Goal: Task Accomplishment & Management: Manage account settings

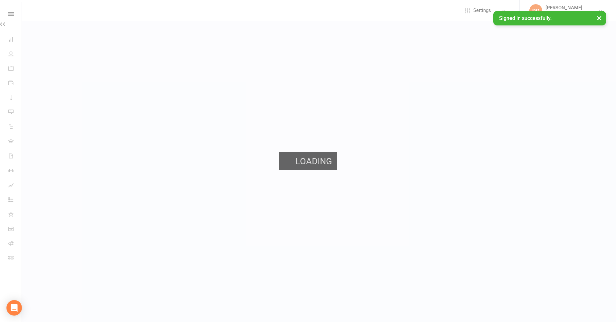
click at [596, 18] on button "×" at bounding box center [599, 18] width 12 height 14
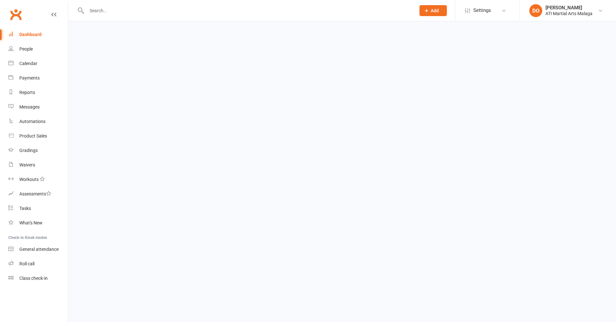
click at [233, 12] on input "text" at bounding box center [248, 10] width 326 height 9
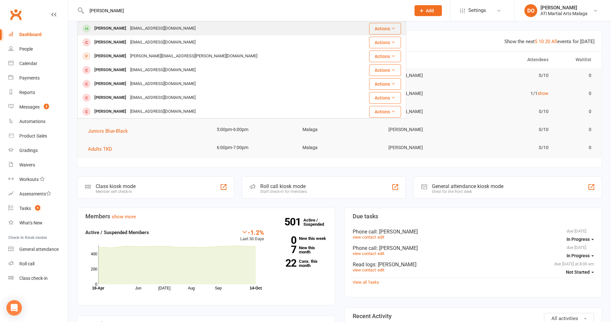
type input "[PERSON_NAME]"
click at [204, 30] on div "[PERSON_NAME] [EMAIL_ADDRESS][DOMAIN_NAME]" at bounding box center [214, 28] width 273 height 13
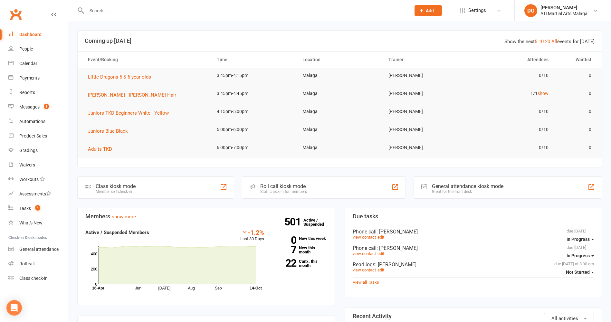
click at [160, 8] on input "text" at bounding box center [245, 10] width 321 height 9
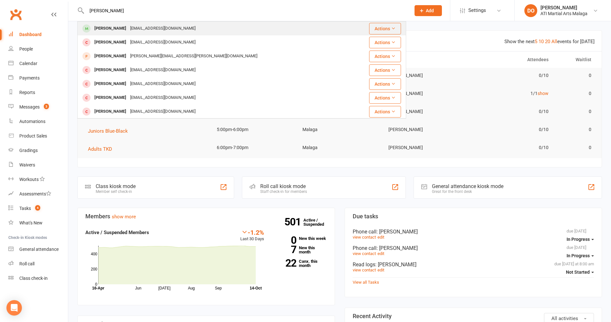
type input "[PERSON_NAME]"
click at [128, 27] on div "[EMAIL_ADDRESS][DOMAIN_NAME]" at bounding box center [162, 28] width 69 height 9
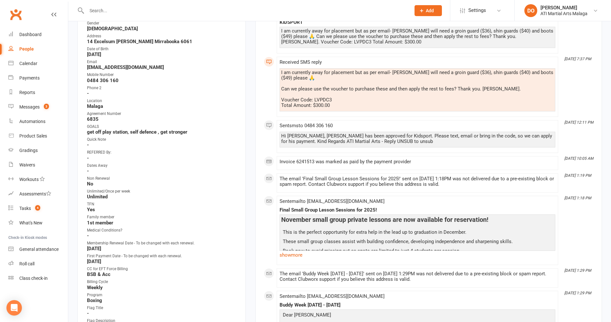
scroll to position [64, 0]
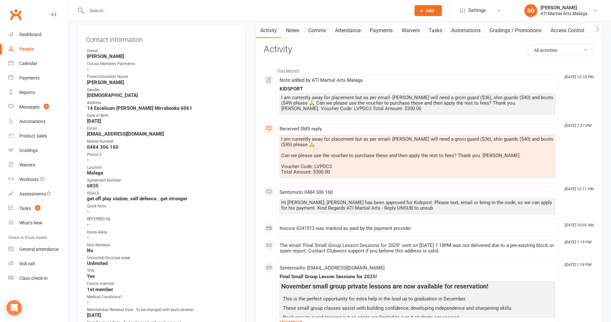
click at [299, 30] on link "Notes" at bounding box center [292, 30] width 22 height 15
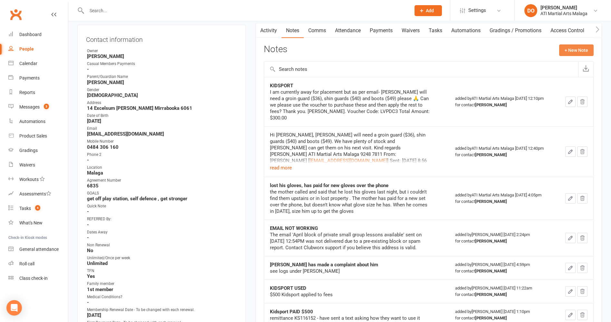
click at [566, 50] on button "+ New Note" at bounding box center [576, 50] width 34 height 12
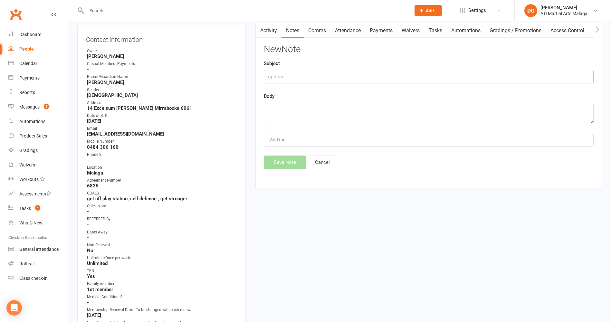
click at [408, 75] on input "text" at bounding box center [429, 77] width 330 height 14
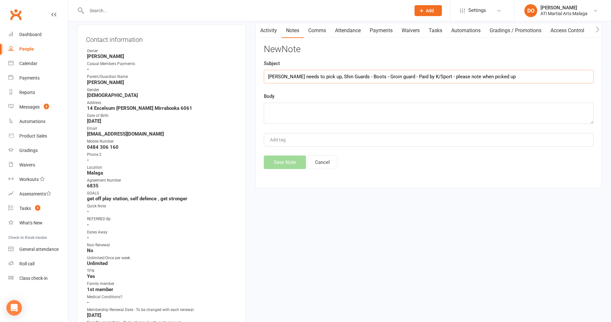
type input "[PERSON_NAME] needs to pick up, Shin Guards - Boots - Groin guard - Paid by K/S…"
click at [326, 117] on textarea at bounding box center [429, 113] width 330 height 21
type textarea "$"
click at [339, 107] on textarea "$300 Kidsport code LVPDC3" at bounding box center [429, 113] width 330 height 21
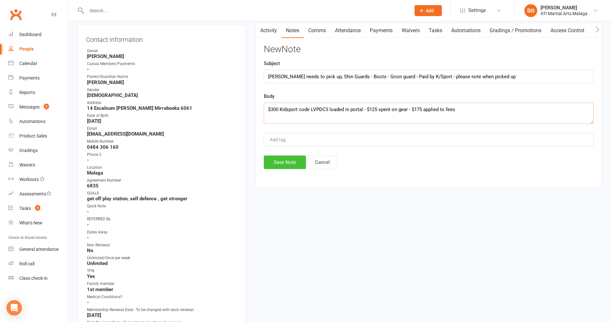
type textarea "$300 Kidsport code LVPDC3 loaded in portal - $125 spent on gear - $175 applied …"
click at [298, 163] on button "Save Note" at bounding box center [285, 163] width 42 height 14
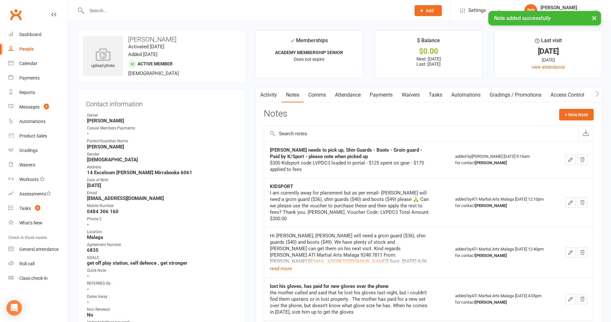
click at [391, 93] on link "Payments" at bounding box center [381, 95] width 32 height 15
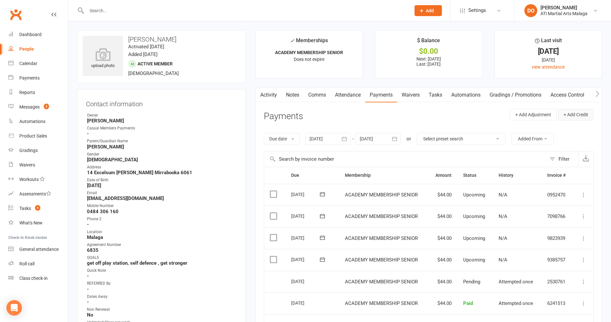
click at [572, 112] on button "+ Add Credit" at bounding box center [575, 115] width 35 height 12
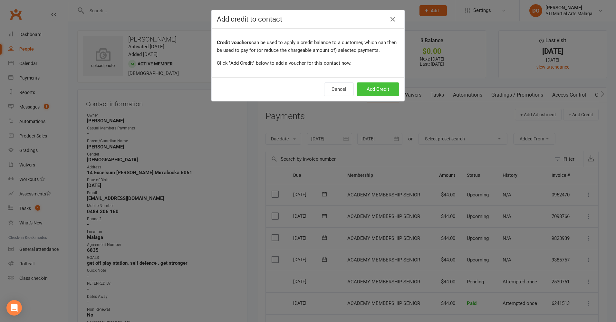
click at [388, 89] on button "Add Credit" at bounding box center [377, 89] width 43 height 14
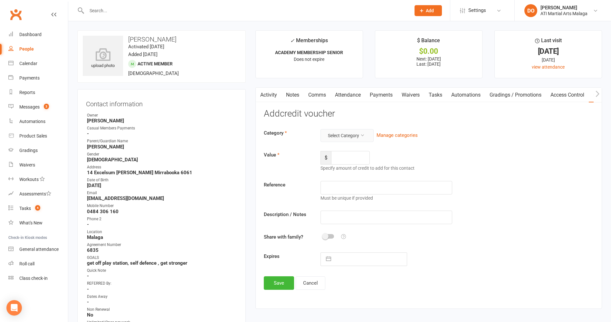
click at [363, 133] on icon at bounding box center [362, 135] width 5 height 5
drag, startPoint x: 329, startPoint y: 212, endPoint x: 344, endPoint y: 203, distance: 17.5
click at [329, 212] on link "Kidsport" at bounding box center [337, 215] width 64 height 13
click at [350, 156] on input "number" at bounding box center [350, 158] width 39 height 14
type input "175.00"
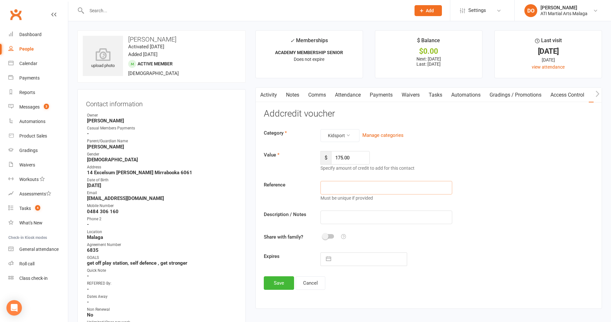
click at [341, 186] on input "text" at bounding box center [386, 188] width 132 height 14
type input "LVPDC3"
click at [284, 281] on button "Save" at bounding box center [279, 283] width 30 height 14
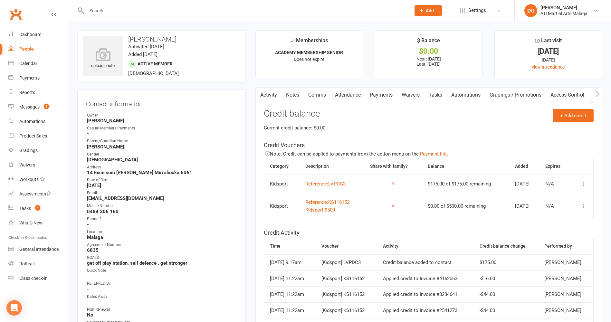
click at [382, 100] on link "Payments" at bounding box center [381, 95] width 32 height 15
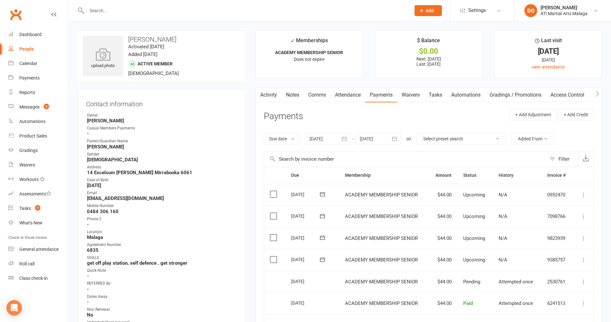
click at [583, 258] on icon at bounding box center [583, 260] width 6 height 6
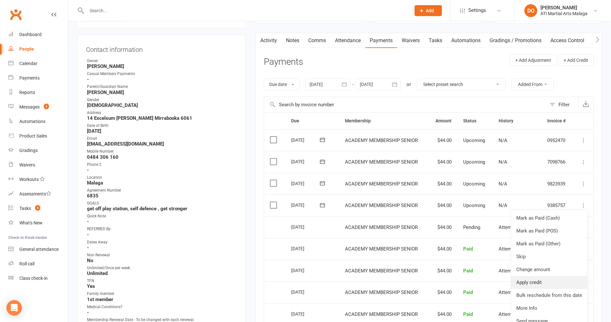
scroll to position [64, 0]
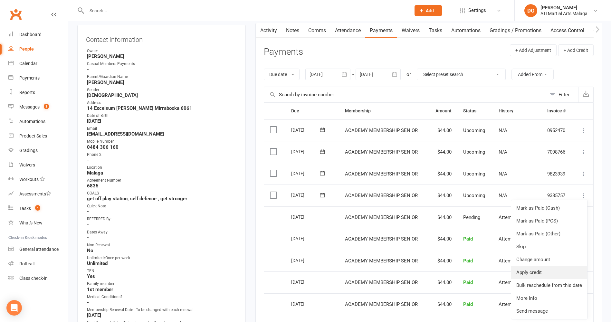
click at [542, 276] on link "Apply credit" at bounding box center [549, 272] width 76 height 13
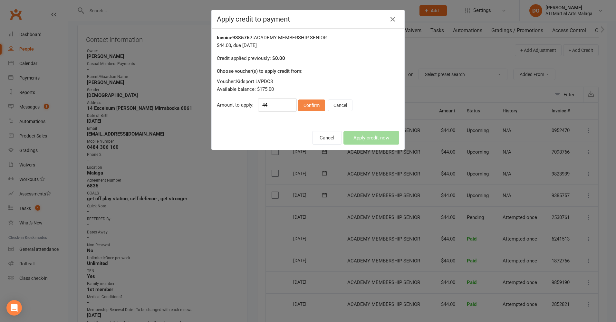
click at [310, 107] on button "Confirm" at bounding box center [311, 106] width 27 height 12
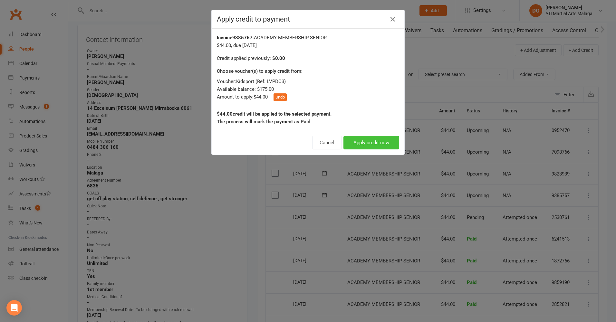
click at [391, 141] on button "Apply credit now" at bounding box center [371, 143] width 56 height 14
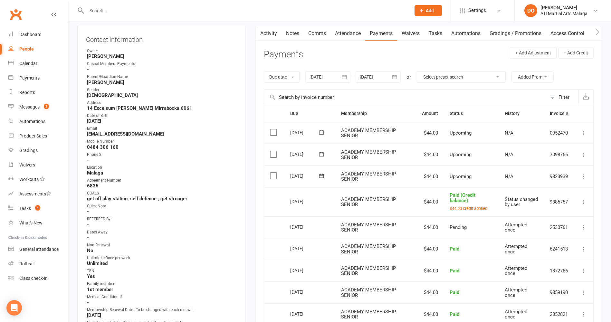
click at [582, 176] on icon at bounding box center [583, 176] width 6 height 6
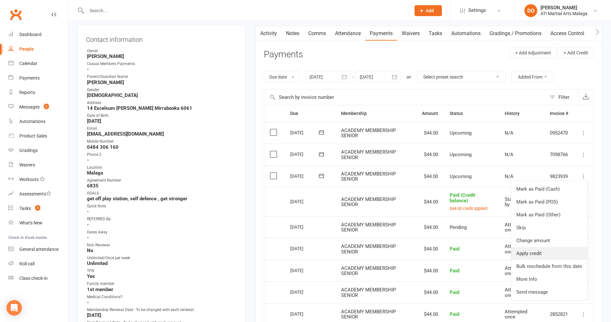
click at [540, 250] on link "Apply credit" at bounding box center [549, 253] width 76 height 13
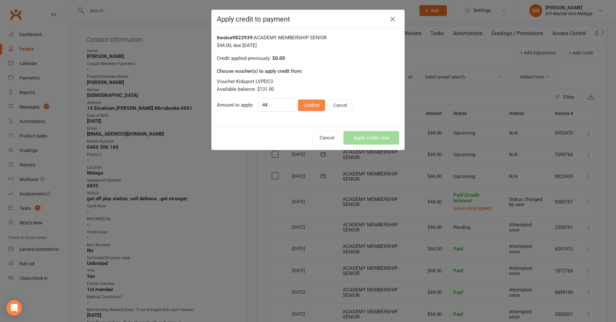
click at [317, 109] on button "Confirm" at bounding box center [311, 106] width 27 height 12
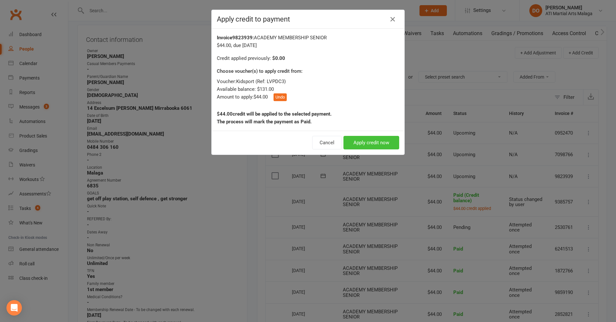
click at [373, 140] on button "Apply credit now" at bounding box center [371, 143] width 56 height 14
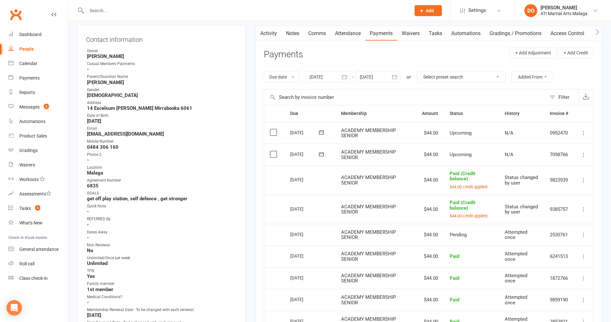
click at [583, 152] on icon at bounding box center [583, 155] width 6 height 6
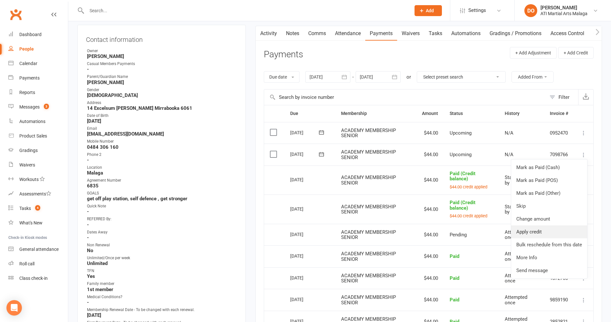
click at [541, 231] on link "Apply credit" at bounding box center [549, 231] width 76 height 13
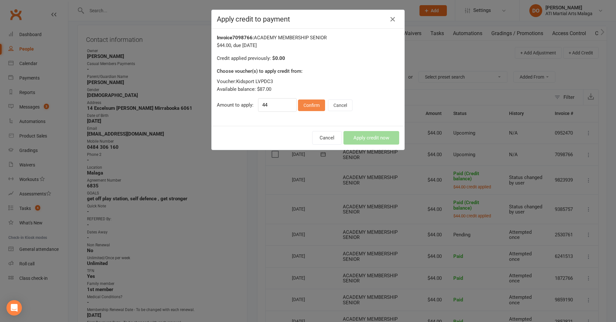
click at [313, 106] on button "Confirm" at bounding box center [311, 106] width 27 height 12
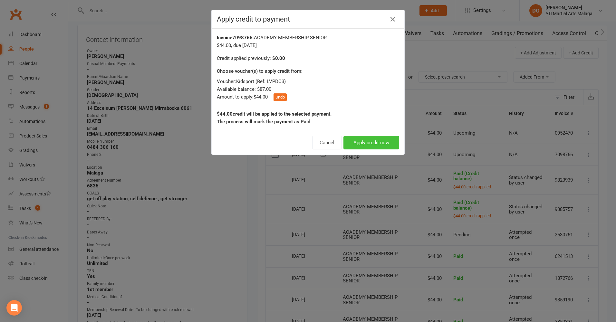
click at [379, 141] on button "Apply credit now" at bounding box center [371, 143] width 56 height 14
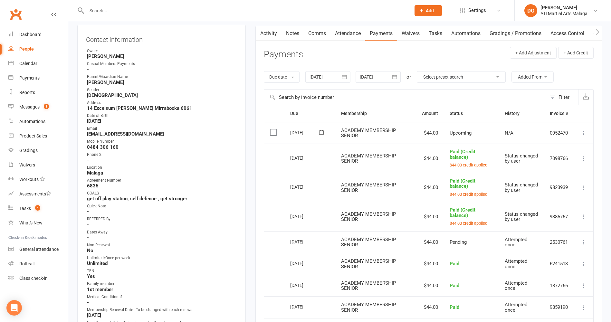
click at [582, 134] on icon at bounding box center [583, 133] width 6 height 6
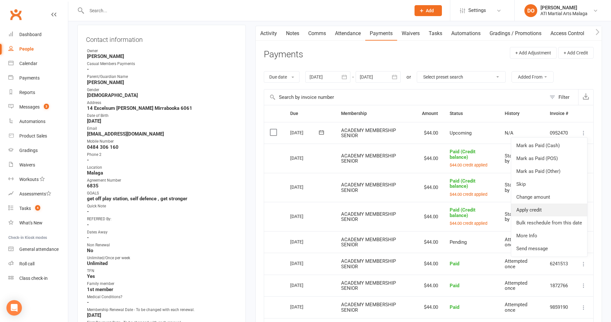
click at [538, 210] on link "Apply credit" at bounding box center [549, 210] width 76 height 13
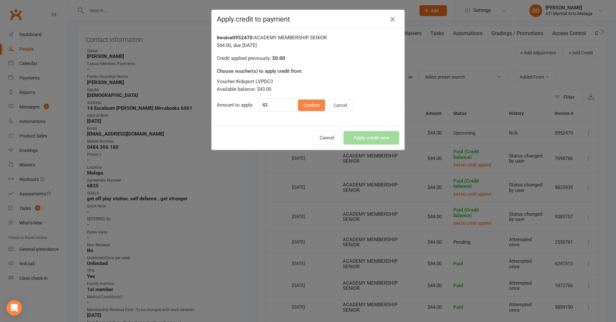
click at [316, 104] on button "Confirm" at bounding box center [311, 106] width 27 height 12
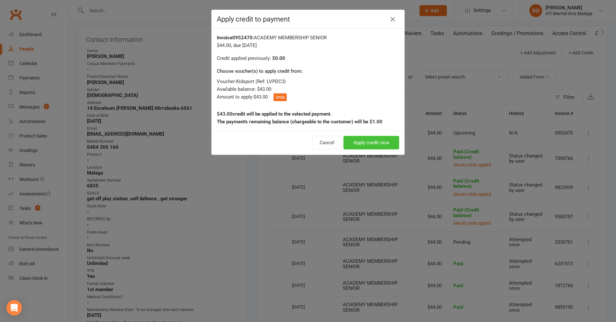
click at [379, 142] on button "Apply credit now" at bounding box center [371, 143] width 56 height 14
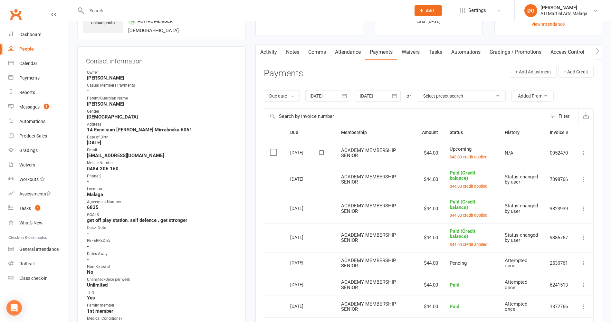
scroll to position [32, 0]
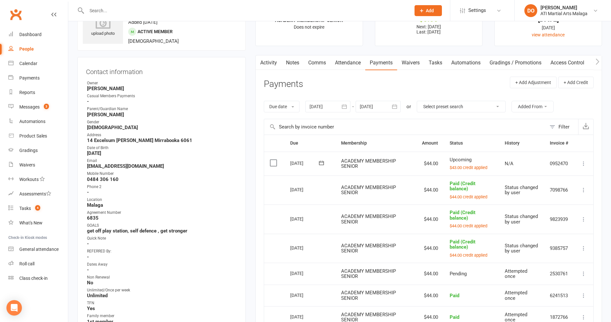
click at [235, 8] on input "text" at bounding box center [245, 10] width 321 height 9
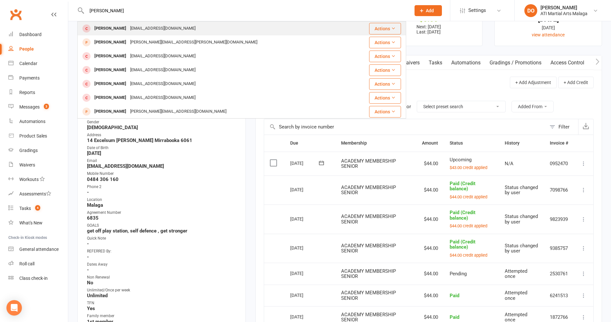
type input "[PERSON_NAME]"
click at [128, 31] on div "[EMAIL_ADDRESS][DOMAIN_NAME]" at bounding box center [162, 28] width 69 height 9
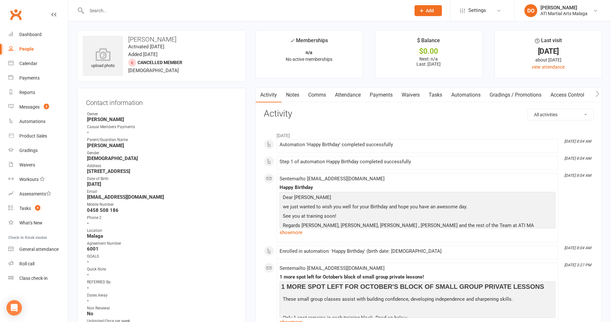
click at [381, 97] on link "Payments" at bounding box center [381, 95] width 32 height 15
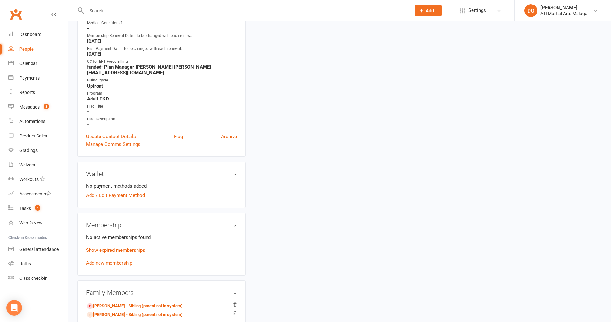
scroll to position [386, 0]
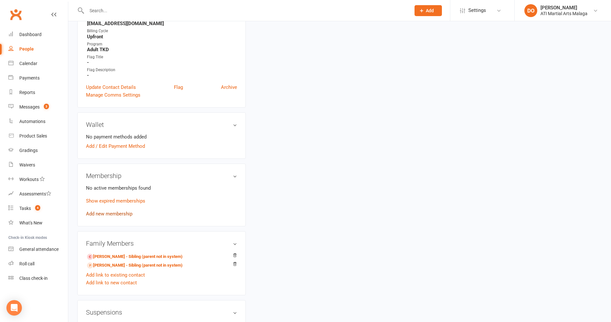
click at [110, 214] on link "Add new membership" at bounding box center [109, 214] width 46 height 6
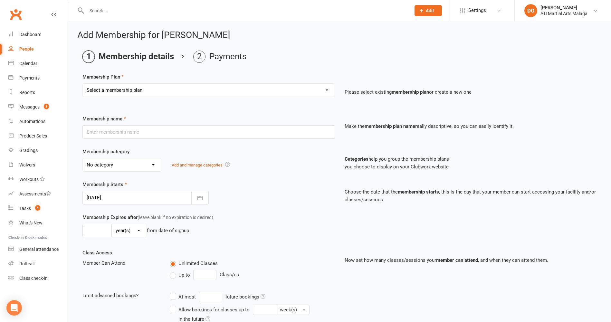
click at [137, 92] on select "Select a membership plan Create new Membership Plan Little Dragon 12mth Little …" at bounding box center [209, 90] width 252 height 13
select select "26"
click at [83, 84] on select "Select a membership plan Create new Membership Plan Little Dragon 12mth Little …" at bounding box center [209, 90] width 252 height 13
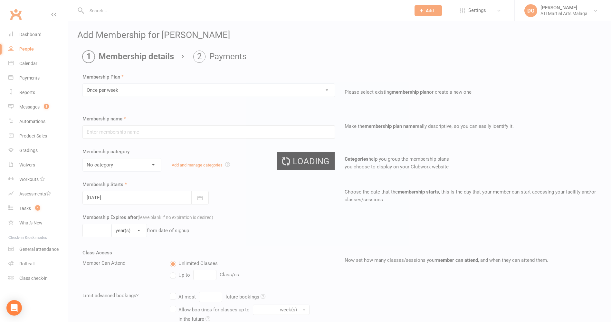
type input "Once per week"
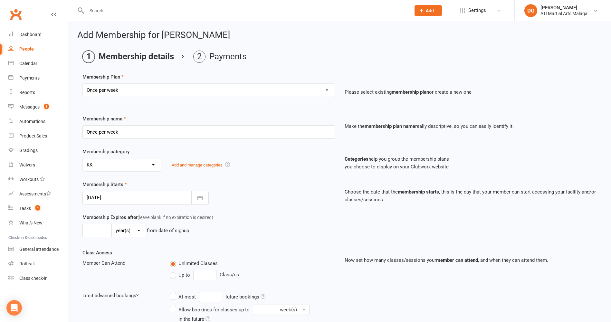
click at [119, 166] on select "No category ACADEMY - JUNIOR ACADEMY - SENIOR A-TKD BJJ BOXING Cancellation Car…" at bounding box center [122, 164] width 78 height 13
select select "2"
click at [83, 158] on select "No category ACADEMY - JUNIOR ACADEMY - SENIOR A-TKD BJJ BOXING Cancellation Car…" at bounding box center [122, 164] width 78 height 13
click at [161, 202] on div at bounding box center [145, 198] width 126 height 14
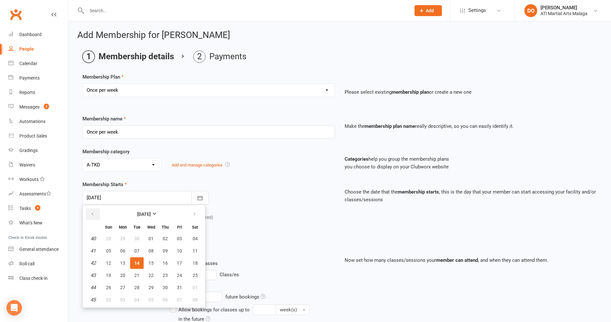
click at [98, 214] on button "button" at bounding box center [93, 214] width 14 height 12
click at [196, 213] on icon "button" at bounding box center [194, 214] width 5 height 5
click at [119, 290] on button "29" at bounding box center [123, 288] width 14 height 12
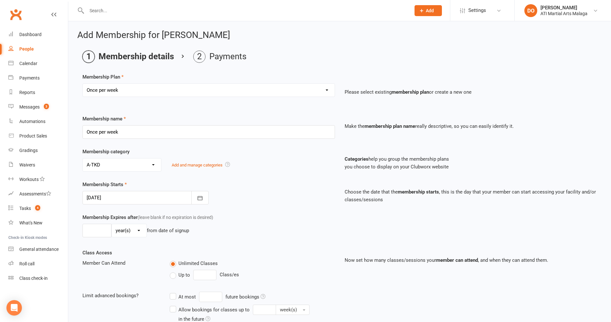
type input "[DATE]"
click at [98, 231] on input "number" at bounding box center [96, 231] width 29 height 14
type input "6"
click at [130, 232] on select "day(s) week(s) month(s) year(s)" at bounding box center [129, 230] width 35 height 13
select select "2"
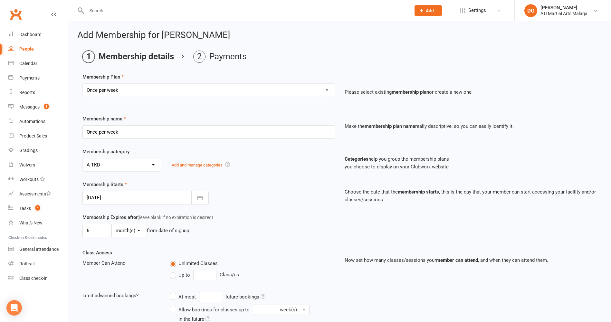
click at [112, 224] on select "day(s) week(s) month(s) year(s)" at bounding box center [129, 230] width 35 height 13
click at [235, 247] on div "Membership Expires after (leave blank if no expiration is desired) 6 day(s) wee…" at bounding box center [340, 231] width 524 height 35
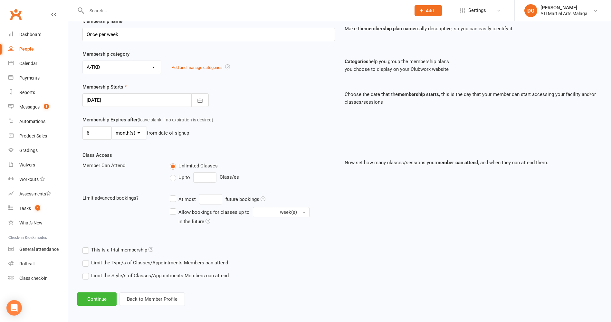
scroll to position [100, 0]
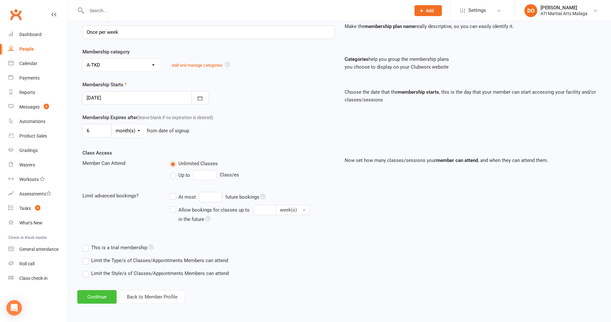
click at [109, 296] on button "Continue" at bounding box center [96, 297] width 39 height 14
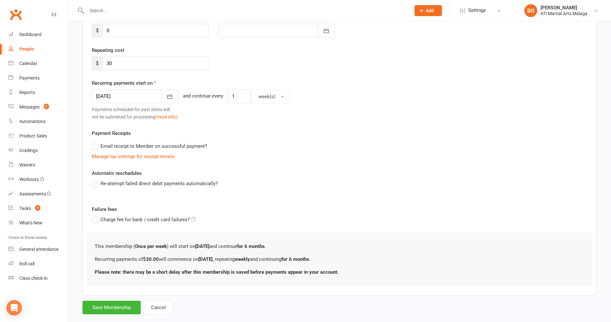
scroll to position [0, 0]
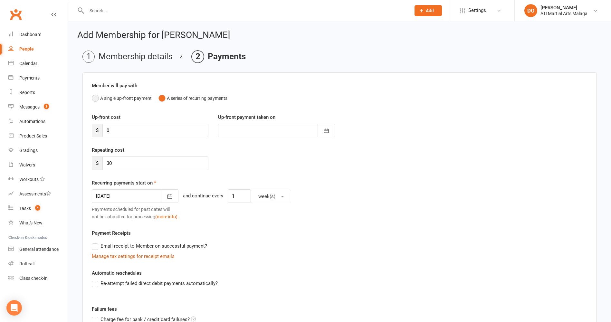
click at [97, 101] on button "A single up-front payment" at bounding box center [122, 98] width 60 height 12
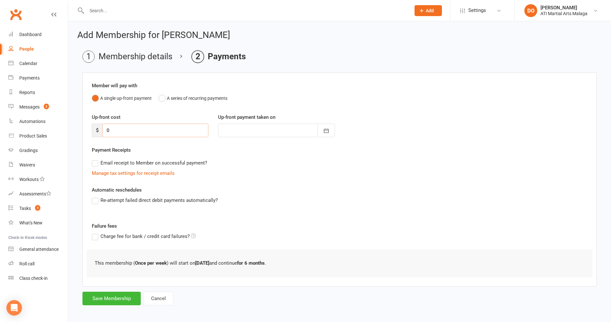
drag, startPoint x: 116, startPoint y: 131, endPoint x: 94, endPoint y: 134, distance: 22.4
click at [94, 134] on div "$ 0" at bounding box center [150, 131] width 117 height 14
type input "6"
type input "[DATE]"
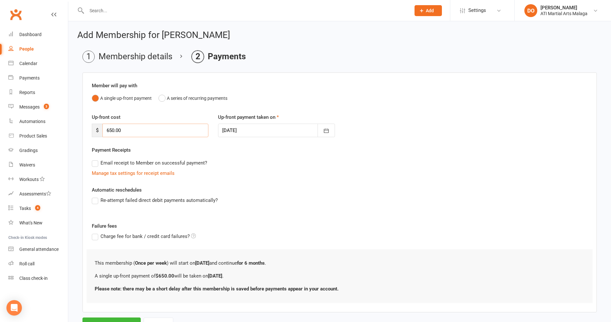
type input "650.00"
click at [298, 158] on div "Email receipt to Member on successful payment?" at bounding box center [337, 163] width 501 height 13
click at [263, 168] on div "Email receipt to Member on successful payment?" at bounding box center [337, 163] width 501 height 13
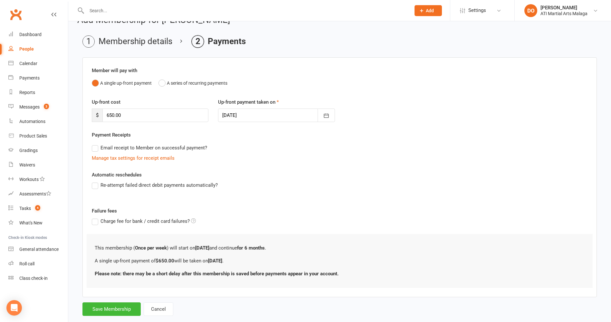
scroll to position [29, 0]
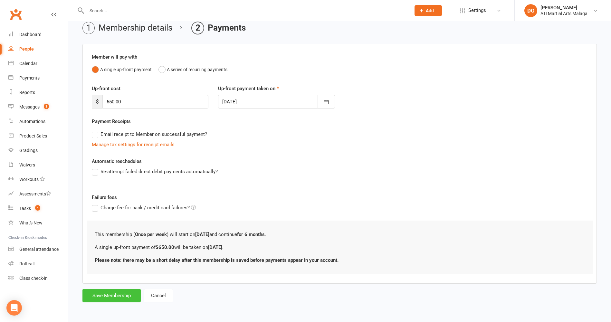
click at [122, 293] on button "Save Membership" at bounding box center [111, 296] width 58 height 14
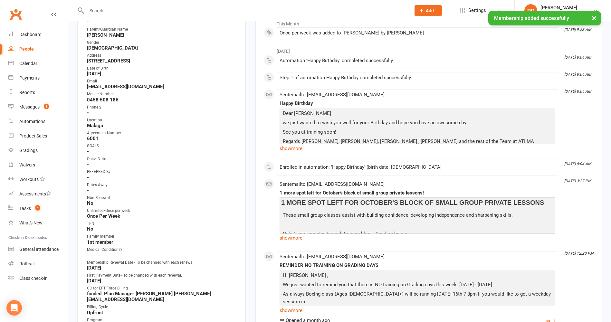
scroll to position [193, 0]
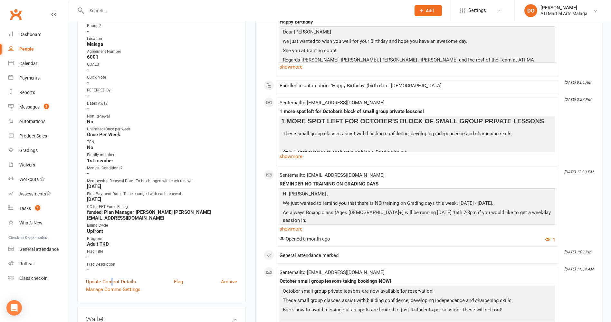
click at [112, 282] on link "Update Contact Details" at bounding box center [111, 282] width 50 height 8
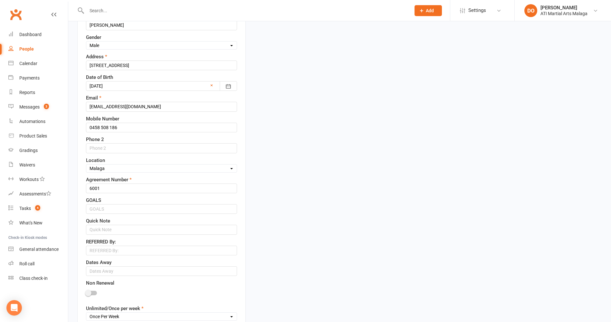
scroll to position [191, 0]
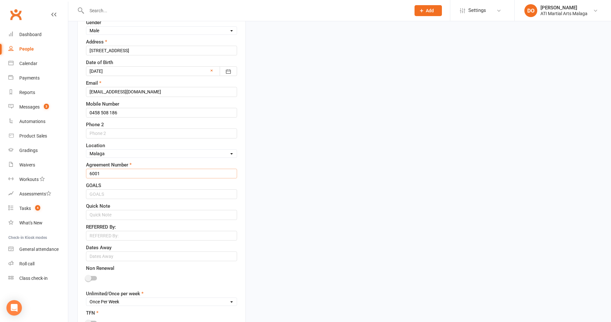
drag, startPoint x: 107, startPoint y: 176, endPoint x: 83, endPoint y: 175, distance: 23.8
click at [83, 175] on div "Contact information Owner Select Owner [PERSON_NAME] [PERSON_NAME] ATI Martial …" at bounding box center [161, 221] width 168 height 646
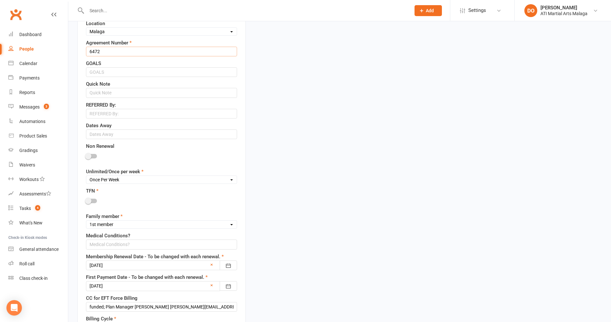
scroll to position [352, 0]
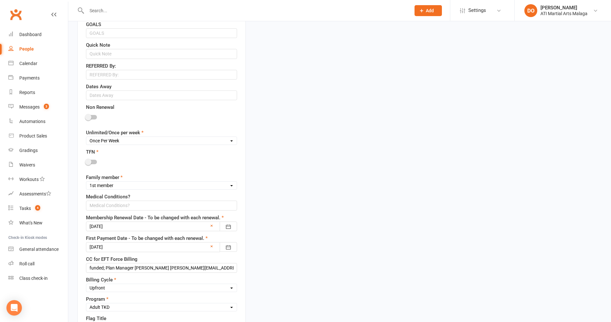
type input "6472"
click at [162, 227] on div at bounding box center [161, 227] width 151 height 10
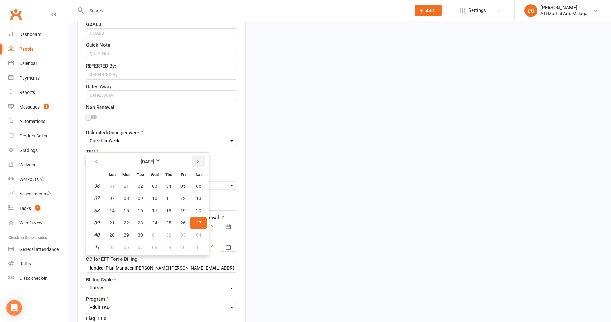
click at [198, 163] on icon "button" at bounding box center [198, 161] width 5 height 5
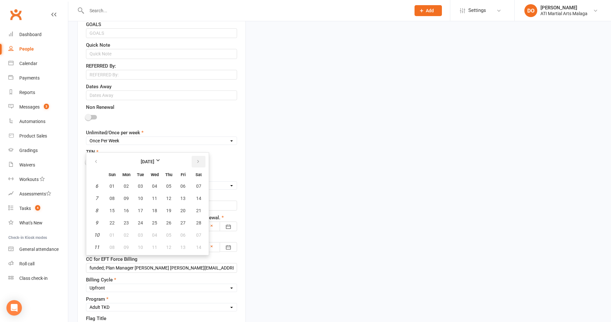
click at [198, 163] on icon "button" at bounding box center [198, 161] width 5 height 5
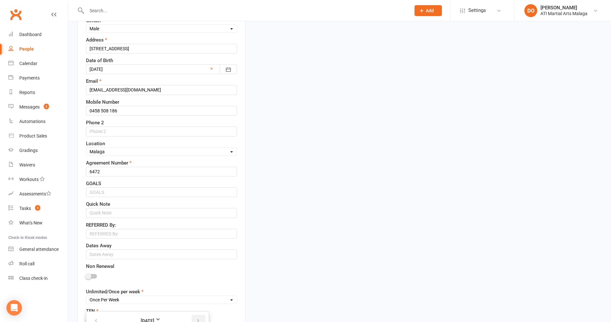
scroll to position [386, 0]
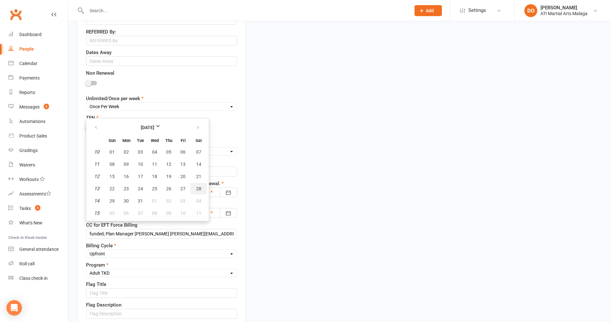
click at [199, 191] on span "28" at bounding box center [198, 188] width 5 height 5
type input "[DATE]"
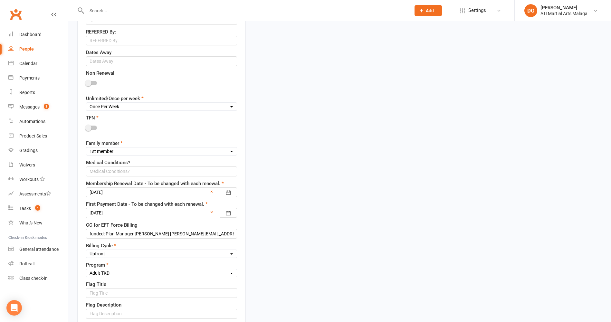
click at [190, 215] on div at bounding box center [161, 213] width 151 height 10
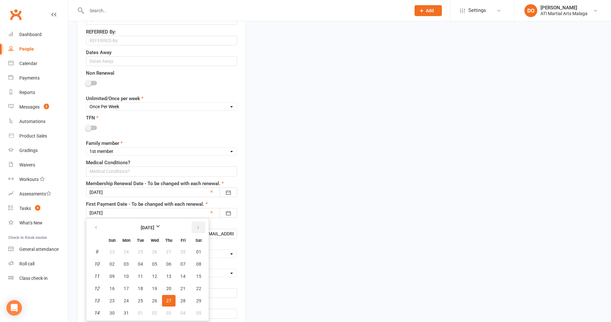
click at [200, 229] on button "button" at bounding box center [199, 228] width 14 height 12
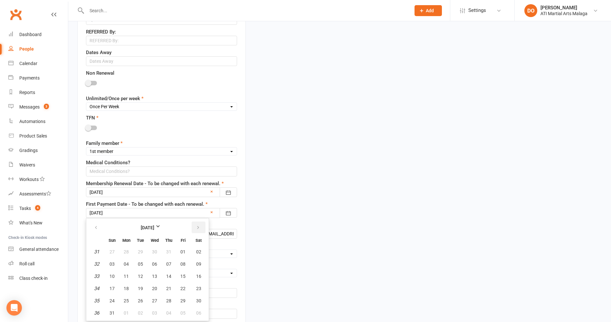
click at [200, 229] on button "button" at bounding box center [199, 228] width 14 height 12
click at [127, 301] on span "29" at bounding box center [126, 300] width 5 height 5
type input "[DATE]"
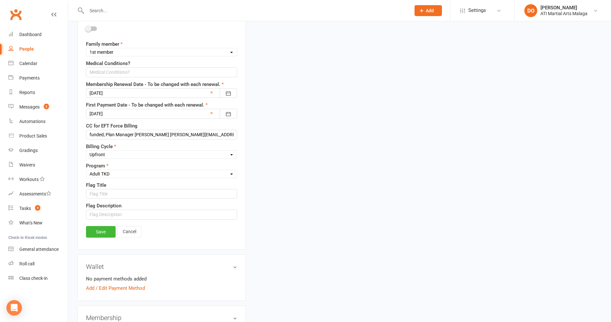
scroll to position [547, 0]
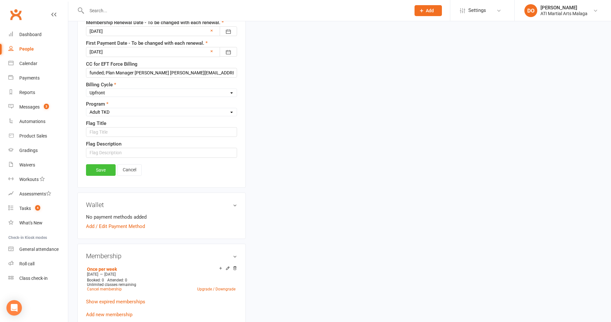
click at [108, 172] on link "Save" at bounding box center [101, 170] width 30 height 12
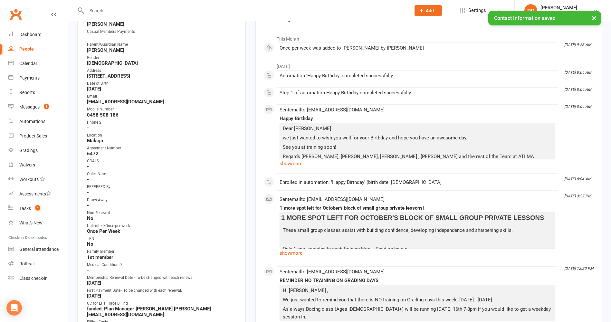
scroll to position [0, 0]
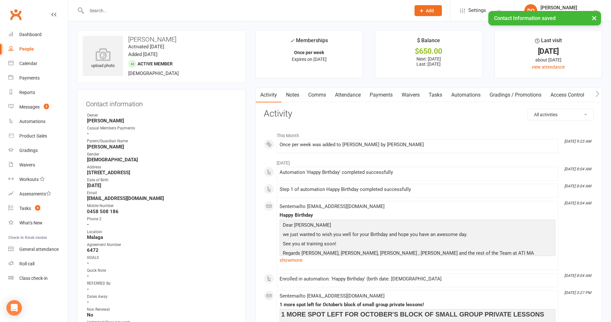
click at [388, 95] on link "Payments" at bounding box center [381, 95] width 32 height 15
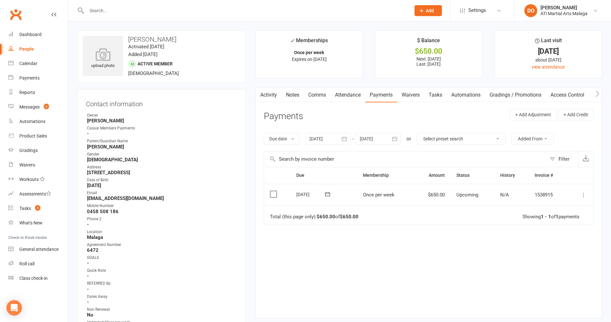
click at [583, 195] on icon at bounding box center [583, 195] width 6 height 6
click at [567, 235] on link "Mark as Paid (Other)" at bounding box center [555, 233] width 64 height 13
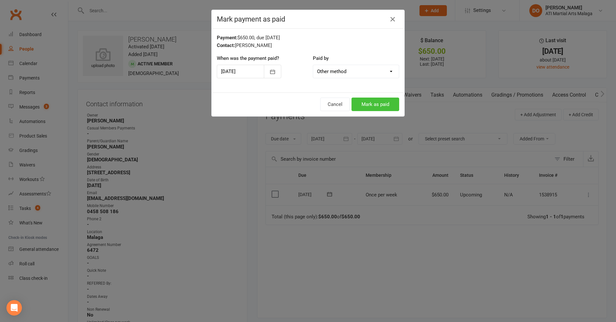
click at [380, 105] on button "Mark as paid" at bounding box center [375, 105] width 48 height 14
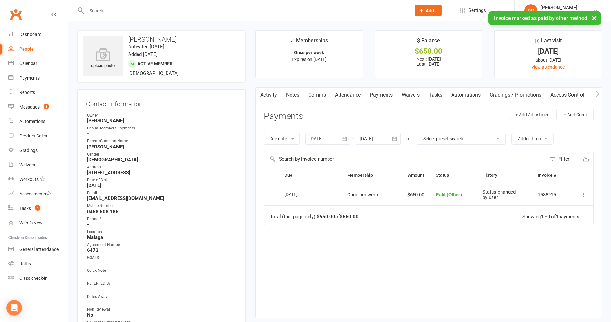
click at [293, 94] on link "Notes" at bounding box center [292, 95] width 22 height 15
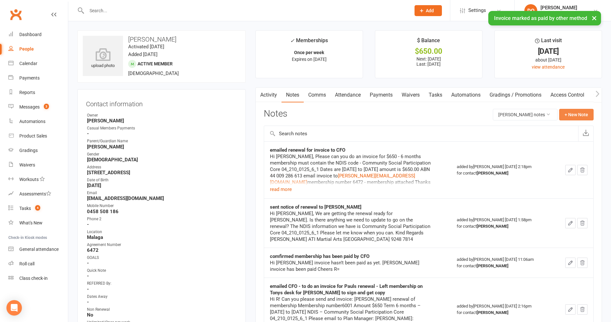
click at [574, 115] on button "+ New Note" at bounding box center [576, 115] width 34 height 12
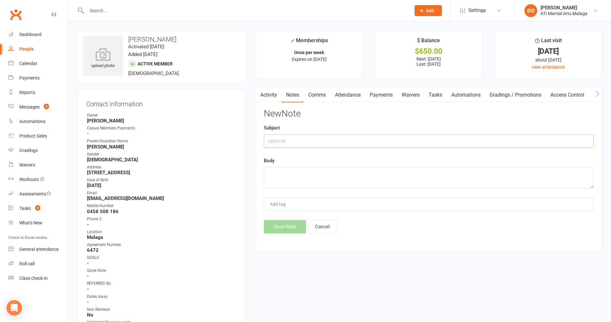
click at [374, 141] on input "text" at bounding box center [429, 141] width 330 height 14
type input "Email confirmation from CFO"
click at [313, 177] on textarea at bounding box center [429, 177] width 330 height 21
type textarea "that this has been PAID"
click at [296, 233] on button "Save Note" at bounding box center [285, 227] width 42 height 14
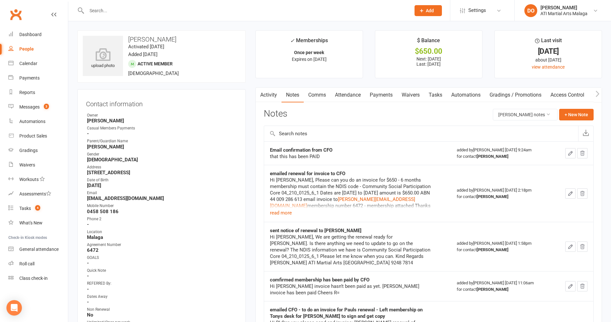
click at [356, 14] on input "text" at bounding box center [245, 10] width 321 height 9
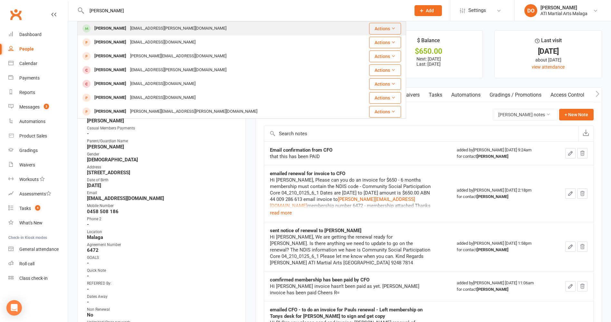
type input "[PERSON_NAME]"
click at [242, 30] on div "Tarmika Herbert [EMAIL_ADDRESS][PERSON_NAME][DOMAIN_NAME]" at bounding box center [214, 28] width 273 height 13
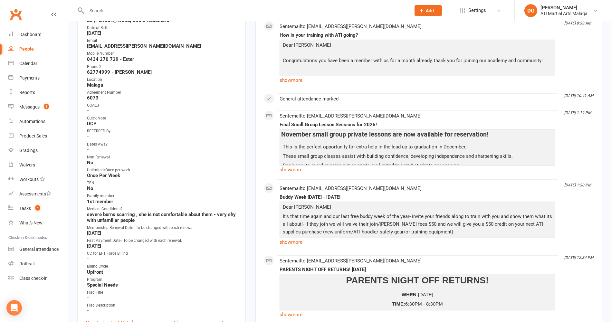
scroll to position [64, 0]
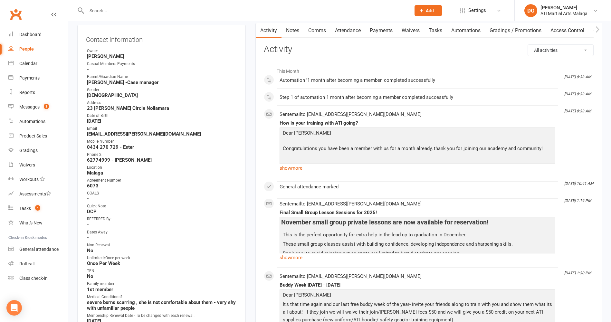
click at [387, 28] on link "Payments" at bounding box center [381, 30] width 32 height 15
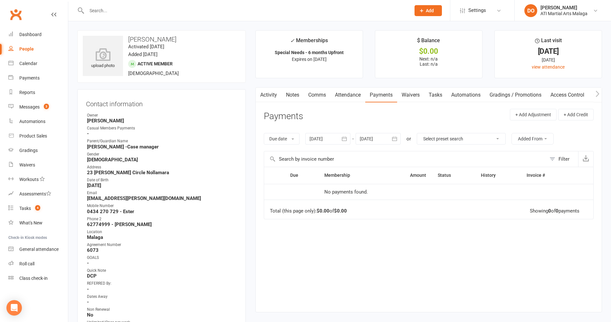
click at [293, 91] on link "Notes" at bounding box center [292, 95] width 22 height 15
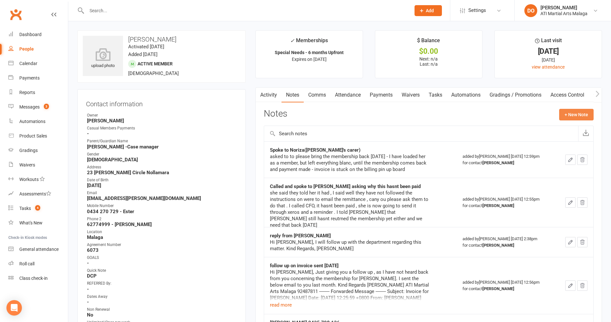
click at [574, 118] on button "+ New Note" at bounding box center [576, 115] width 34 height 12
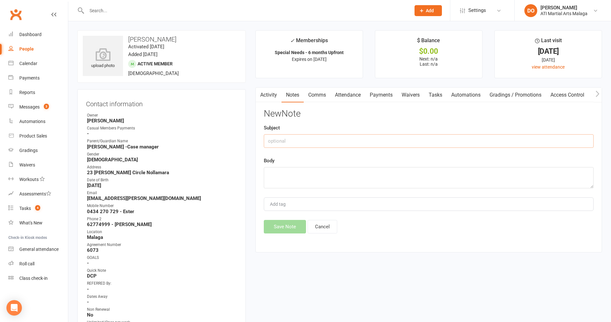
click at [382, 138] on input "text" at bounding box center [429, 141] width 330 height 14
type input "$598 membership - $50 [PERSON_NAME] - $70 for 1 grading PAID"
click at [319, 176] on textarea at bounding box center [429, 177] width 330 height 21
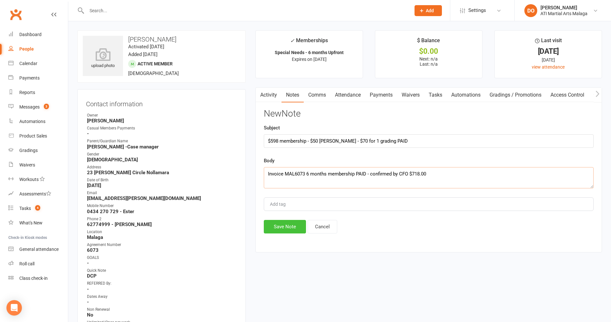
type textarea "Invoice MAL6073 6 months membership PAID - confirmed by CFO $718.00"
click at [297, 229] on button "Save Note" at bounding box center [285, 227] width 42 height 14
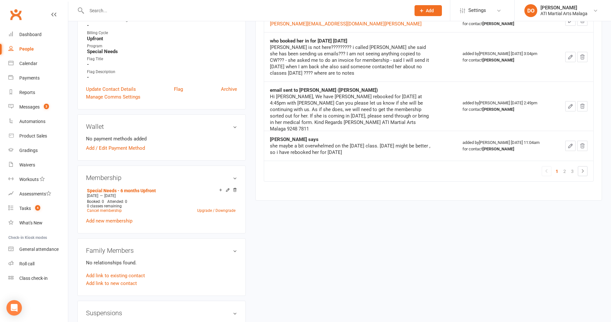
scroll to position [386, 0]
click at [234, 191] on icon at bounding box center [234, 189] width 3 height 4
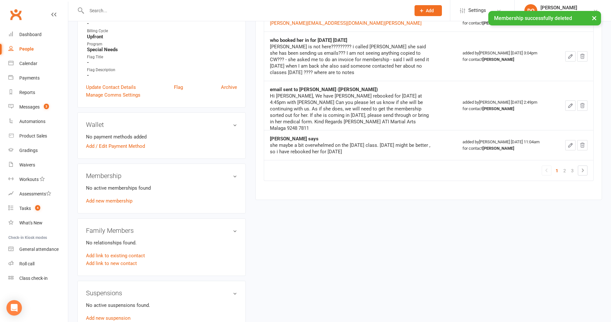
scroll to position [385, 0]
click at [119, 202] on link "Add new membership" at bounding box center [109, 202] width 46 height 6
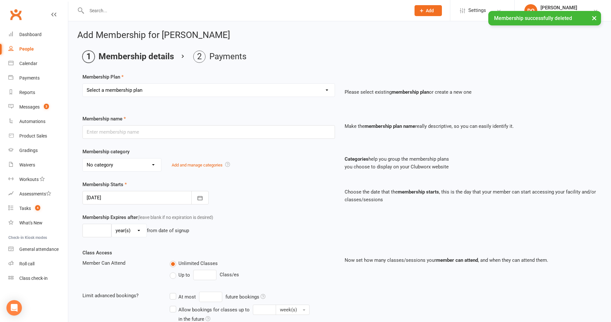
click at [213, 93] on select "Select a membership plan Create new Membership Plan Little Dragon 12mth Little …" at bounding box center [209, 90] width 252 height 13
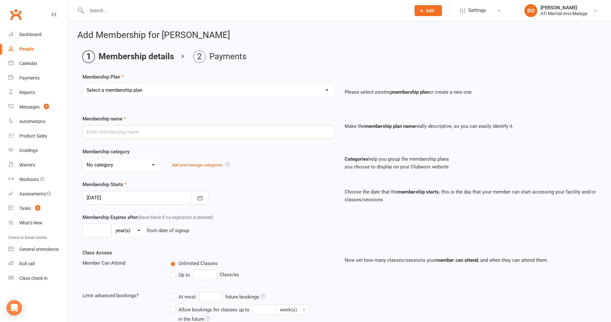
select select "15"
click at [83, 84] on select "Select a membership plan Create new Membership Plan Little Dragon 12mth Little …" at bounding box center [209, 90] width 252 height 13
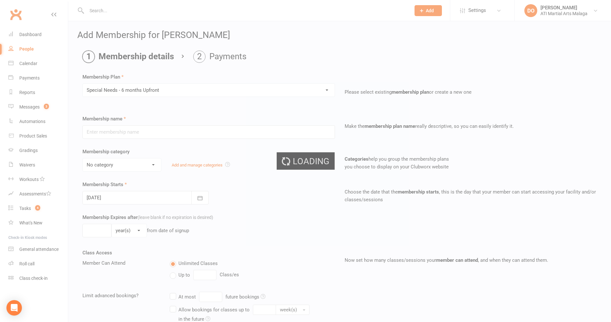
type input "Special Needs - 6 months Upfront"
select select "22"
type input "0"
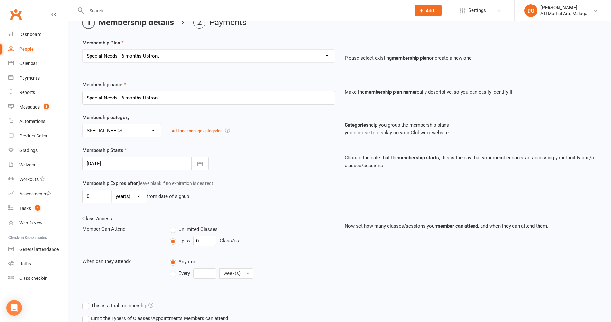
scroll to position [64, 0]
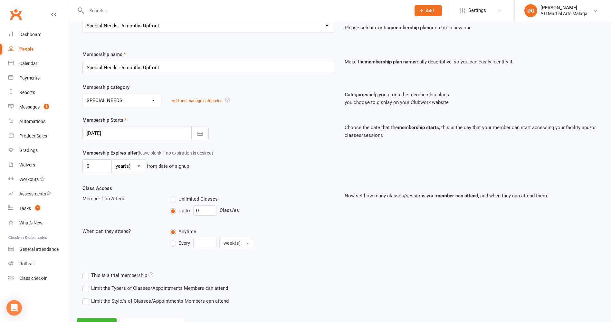
click at [176, 134] on div at bounding box center [145, 134] width 126 height 14
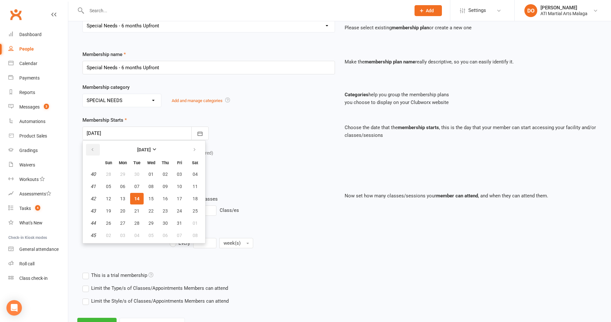
click at [97, 150] on button "button" at bounding box center [93, 150] width 14 height 12
click at [194, 211] on span "23" at bounding box center [195, 210] width 5 height 5
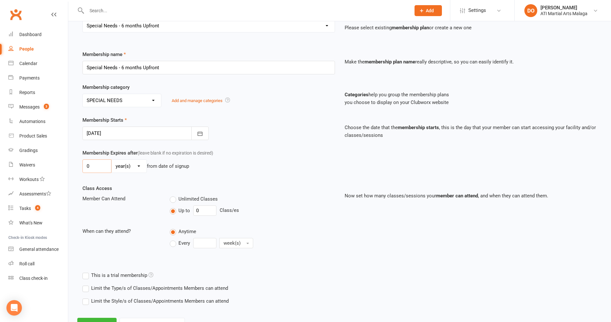
drag, startPoint x: 104, startPoint y: 168, endPoint x: 72, endPoint y: 169, distance: 32.2
click at [72, 169] on div "Add Membership for [PERSON_NAME] Membership details Payments Membership Plan Se…" at bounding box center [339, 149] width 543 height 384
click at [201, 134] on icon "button" at bounding box center [200, 133] width 6 height 6
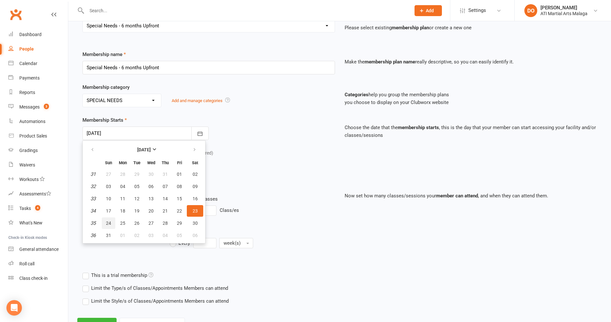
click at [107, 222] on span "24" at bounding box center [108, 223] width 5 height 5
type input "[DATE]"
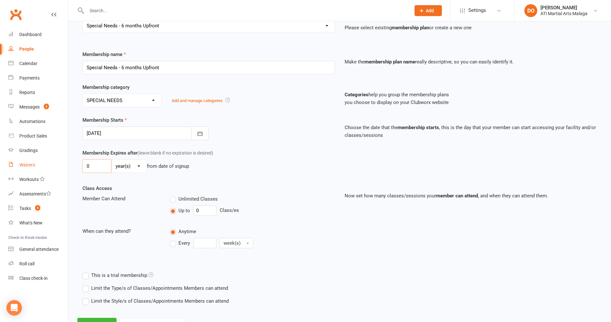
drag, startPoint x: 94, startPoint y: 167, endPoint x: 63, endPoint y: 171, distance: 30.9
click at [63, 171] on ui-view "Prospect Member Non-attending contact Class / event Appointment Grading event T…" at bounding box center [305, 138] width 611 height 403
type input "6"
click at [242, 182] on div "Membership Expires after (leave blank if no expiration is desired) 6 day(s) wee…" at bounding box center [340, 166] width 524 height 35
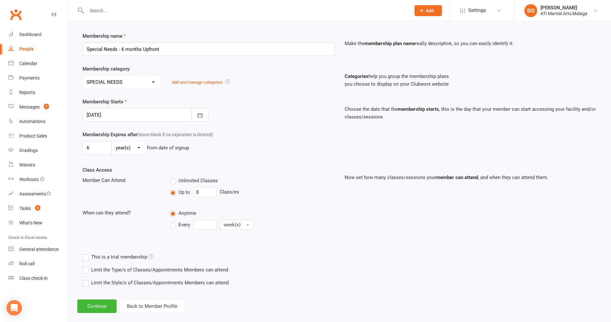
scroll to position [92, 0]
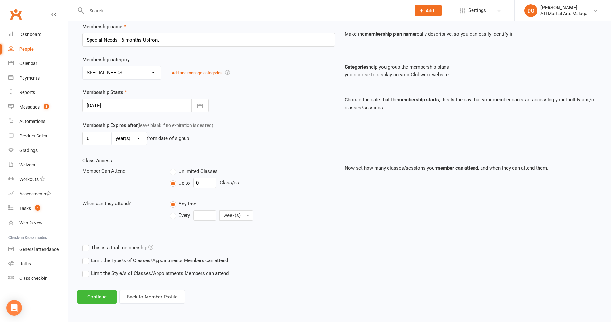
click at [135, 137] on select "day(s) week(s) month(s) year(s)" at bounding box center [129, 138] width 35 height 13
select select "2"
click at [112, 132] on select "day(s) week(s) month(s) year(s)" at bounding box center [129, 138] width 35 height 13
click at [102, 294] on button "Continue" at bounding box center [96, 297] width 39 height 14
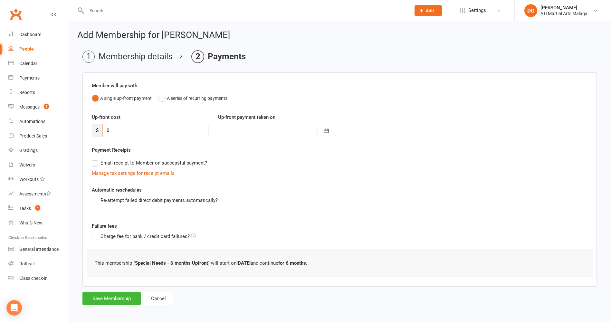
drag, startPoint x: 91, startPoint y: 129, endPoint x: 83, endPoint y: 130, distance: 7.4
click at [83, 130] on div "Member will pay with A single up-front payment A series of recurring payments U…" at bounding box center [339, 179] width 514 height 214
type input "6"
type input "[DATE]"
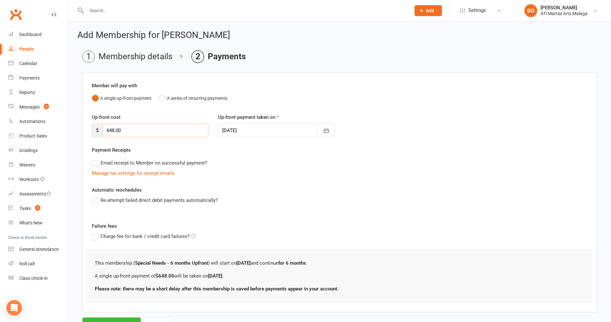
type input "648.00"
click at [286, 176] on div "Manage tax settings for receipt emails" at bounding box center [340, 173] width 496 height 8
click at [328, 131] on icon "button" at bounding box center [326, 131] width 5 height 4
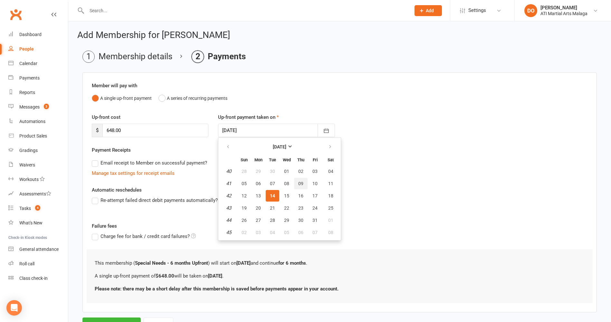
click at [302, 181] on span "09" at bounding box center [300, 183] width 5 height 5
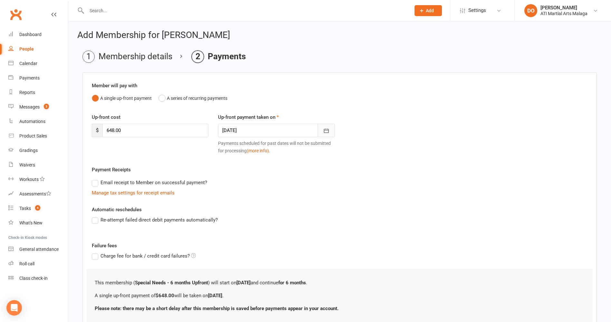
click at [329, 133] on icon "button" at bounding box center [326, 131] width 6 height 6
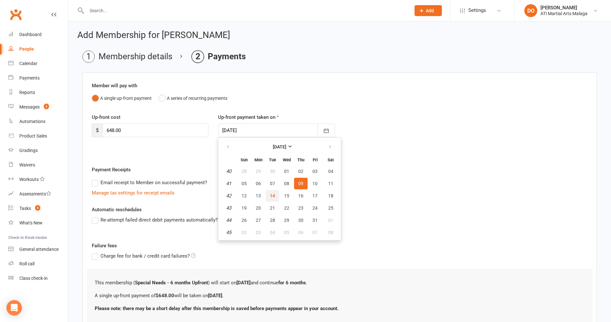
click at [274, 196] on span "14" at bounding box center [272, 195] width 5 height 5
type input "[DATE]"
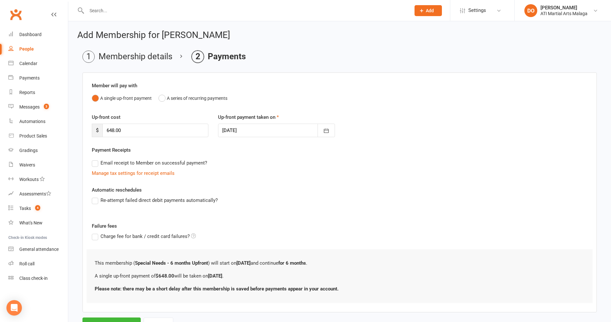
scroll to position [29, 0]
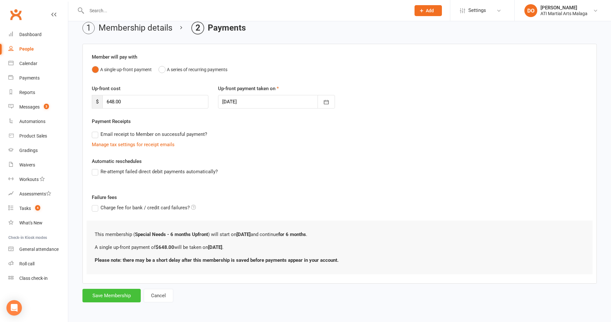
click at [128, 293] on button "Save Membership" at bounding box center [111, 296] width 58 height 14
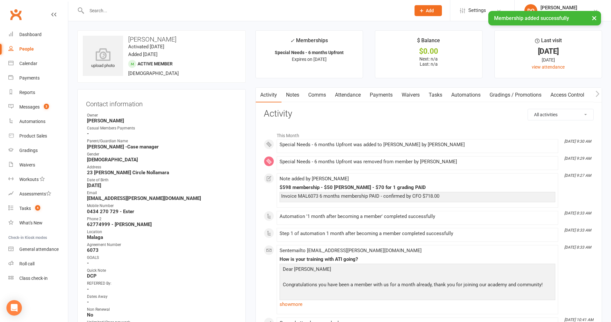
click at [385, 93] on link "Payments" at bounding box center [381, 95] width 32 height 15
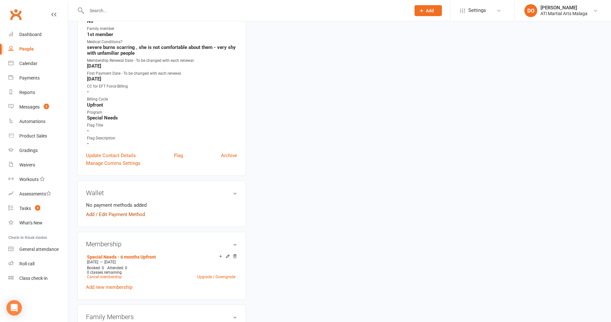
scroll to position [322, 0]
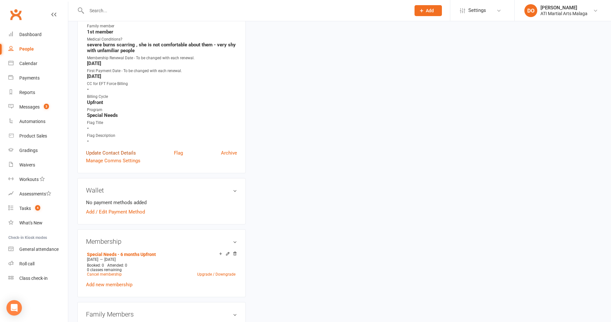
click at [124, 152] on link "Update Contact Details" at bounding box center [111, 153] width 50 height 8
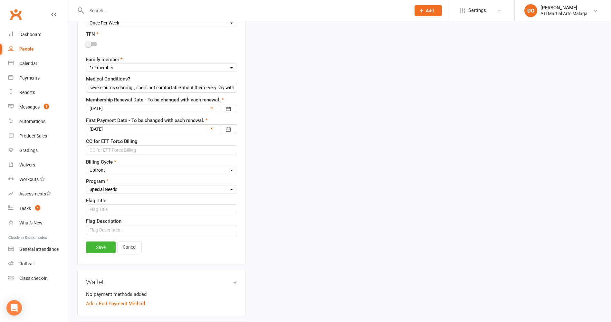
scroll to position [481, 0]
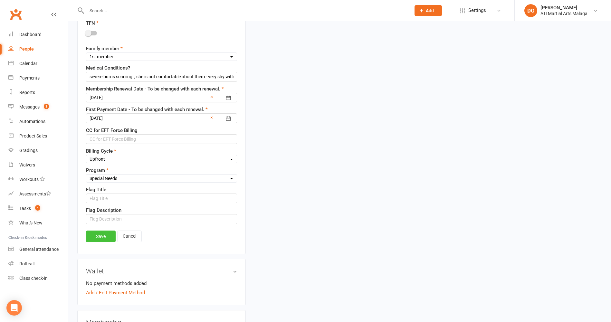
click at [98, 236] on link "Save" at bounding box center [101, 237] width 30 height 12
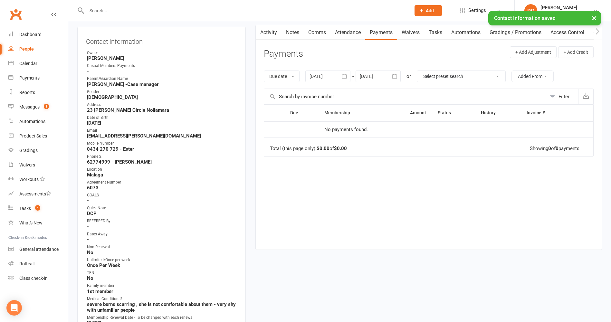
scroll to position [0, 0]
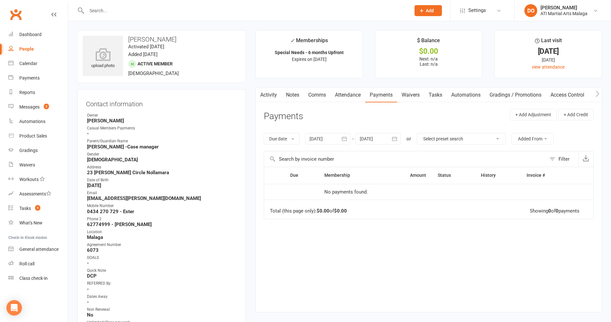
click at [394, 141] on icon "button" at bounding box center [394, 139] width 6 height 6
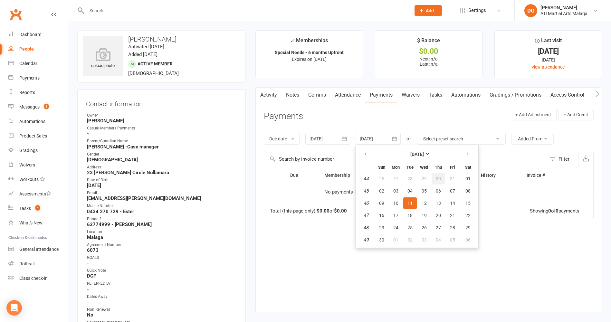
click at [444, 183] on button "30" at bounding box center [439, 179] width 14 height 12
type input "[DATE]"
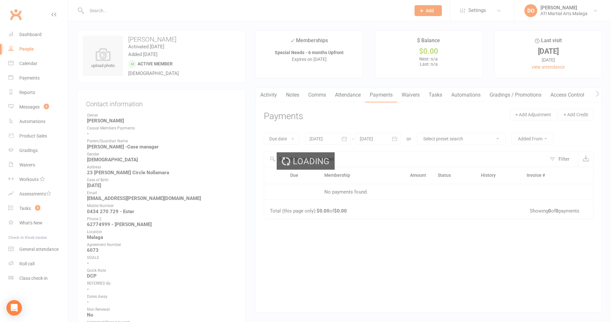
click at [444, 183] on div "Loading" at bounding box center [305, 161] width 611 height 322
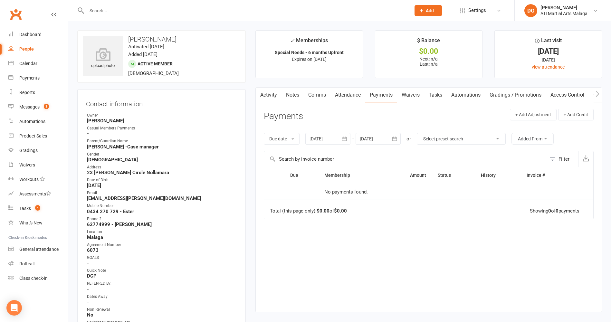
click at [348, 98] on link "Attendance" at bounding box center [347, 95] width 35 height 15
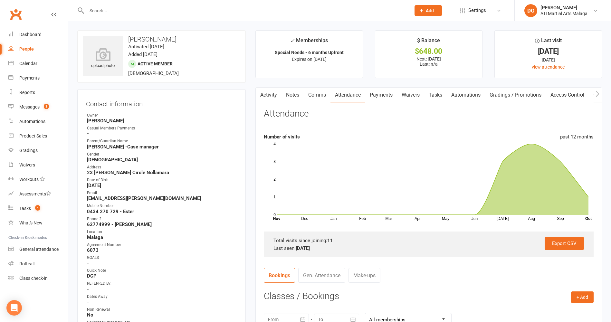
click at [379, 96] on link "Payments" at bounding box center [381, 95] width 32 height 15
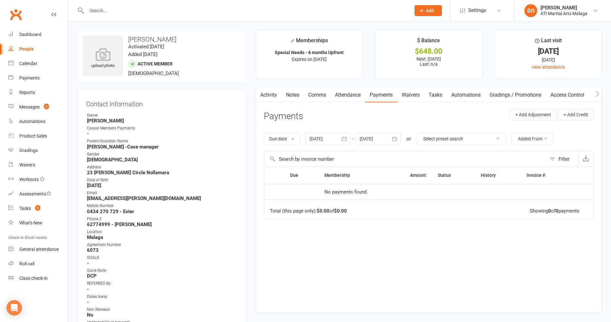
click at [346, 141] on icon "button" at bounding box center [344, 139] width 6 height 6
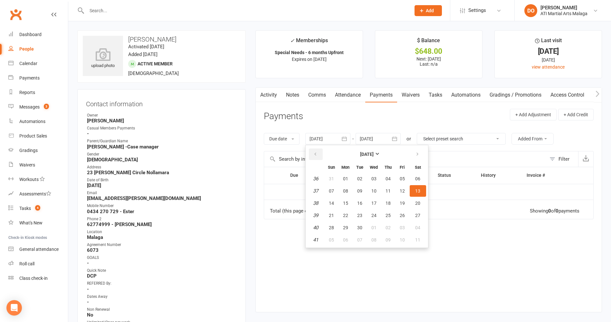
click at [319, 151] on button "button" at bounding box center [316, 154] width 14 height 12
click at [318, 151] on button "button" at bounding box center [316, 154] width 14 height 12
click at [357, 199] on button "13" at bounding box center [360, 203] width 14 height 12
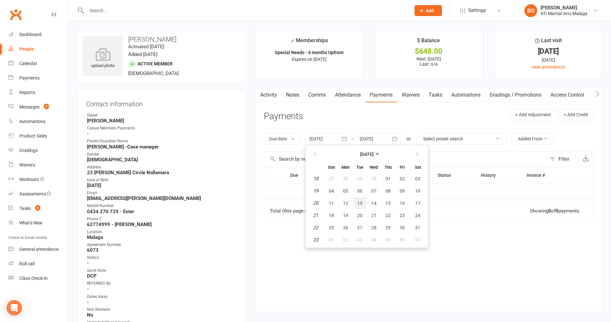
type input "[DATE]"
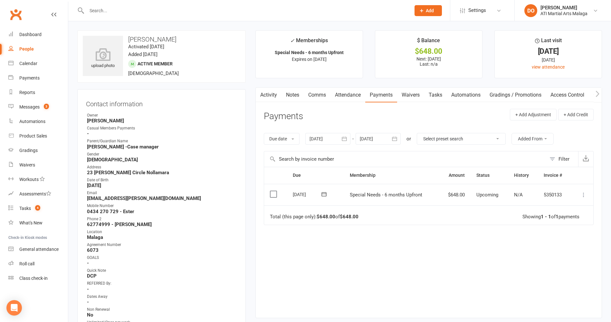
click at [583, 196] on icon at bounding box center [583, 195] width 6 height 6
click at [556, 234] on link "Mark as Paid (Other)" at bounding box center [555, 233] width 64 height 13
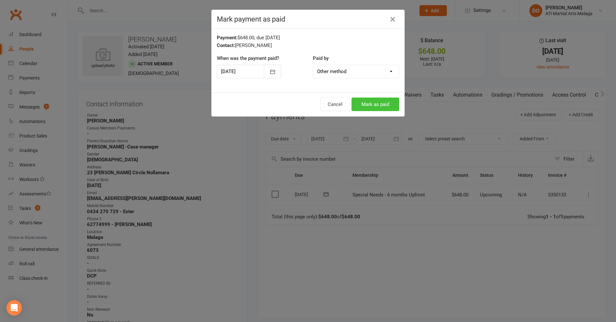
click at [383, 108] on button "Mark as paid" at bounding box center [375, 105] width 48 height 14
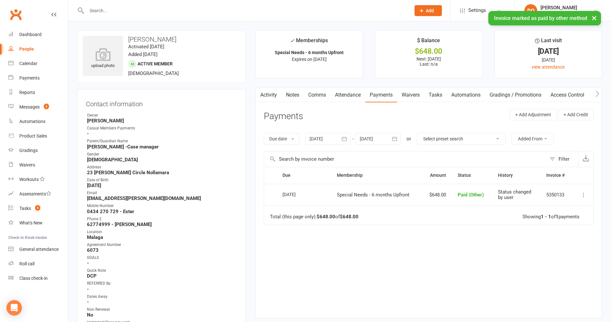
click at [295, 94] on link "Notes" at bounding box center [292, 95] width 22 height 15
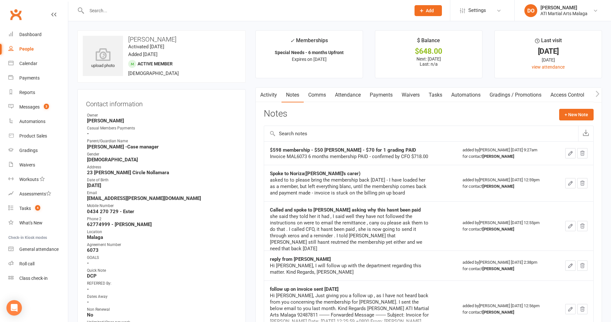
click at [571, 155] on icon "button" at bounding box center [570, 153] width 6 height 6
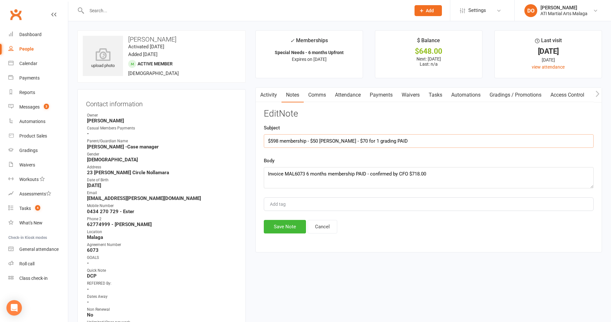
click at [330, 142] on input "$598 membership - $50 [PERSON_NAME] - $70 for 1 grading PAID" at bounding box center [429, 141] width 330 height 14
type input "$598 membership - $50 [PERSON_NAME]($648) - $70 for 1 grading PAID"
click at [285, 232] on button "Save Note" at bounding box center [285, 227] width 42 height 14
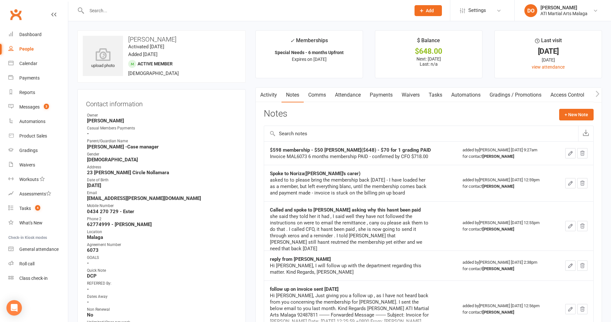
click at [355, 12] on input "text" at bounding box center [245, 10] width 321 height 9
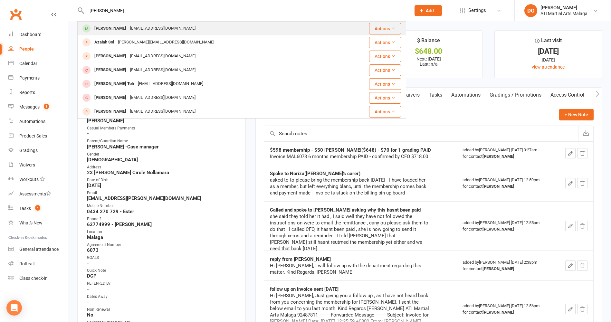
type input "[PERSON_NAME]"
click at [165, 25] on div "[EMAIL_ADDRESS][DOMAIN_NAME]" at bounding box center [162, 28] width 69 height 9
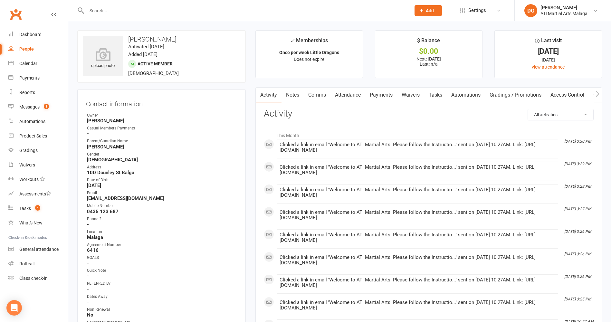
click at [378, 95] on link "Payments" at bounding box center [381, 95] width 32 height 15
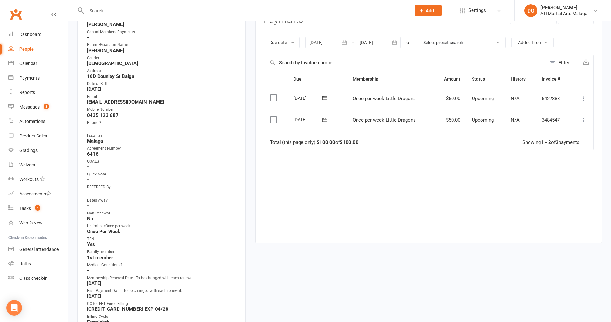
scroll to position [161, 0]
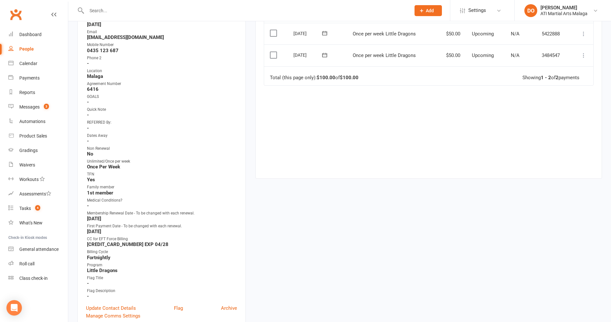
click at [252, 11] on input "text" at bounding box center [245, 10] width 321 height 9
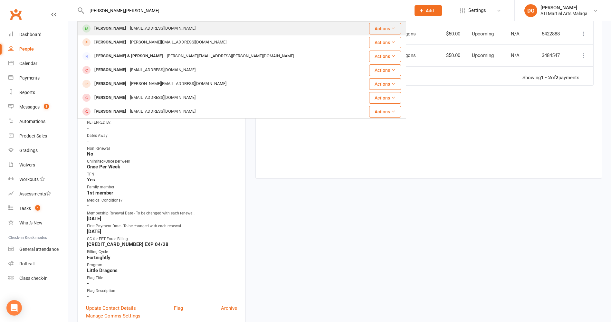
type input "[PERSON_NAME];[PERSON_NAME]"
click at [169, 29] on div "[EMAIL_ADDRESS][DOMAIN_NAME]" at bounding box center [162, 28] width 69 height 9
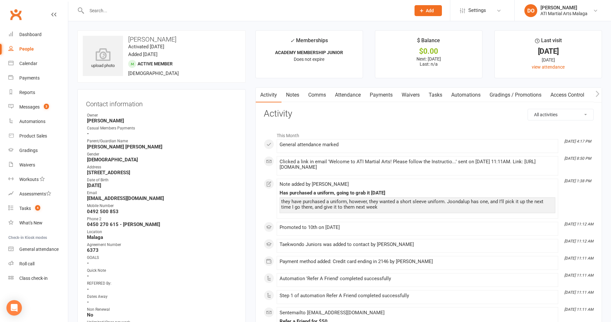
click at [294, 97] on link "Notes" at bounding box center [292, 95] width 22 height 15
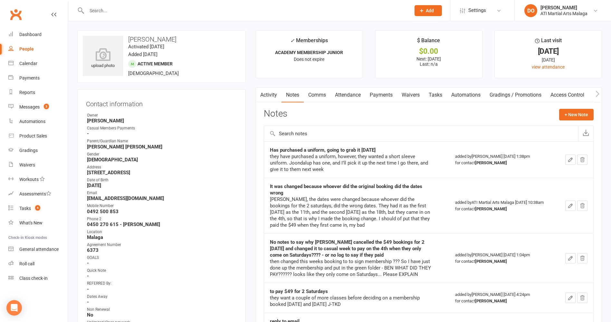
click at [383, 93] on link "Payments" at bounding box center [381, 95] width 32 height 15
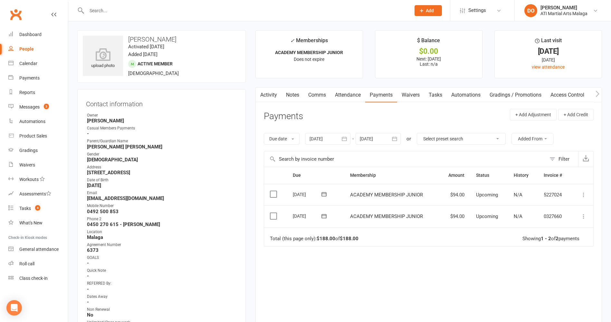
click at [331, 13] on input "text" at bounding box center [245, 10] width 321 height 9
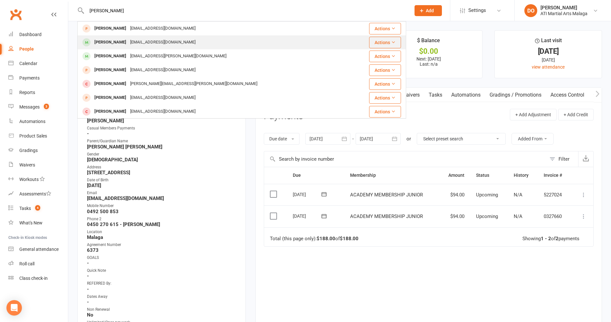
type input "[PERSON_NAME]"
click at [181, 38] on div "[EMAIL_ADDRESS][DOMAIN_NAME]" at bounding box center [162, 42] width 69 height 9
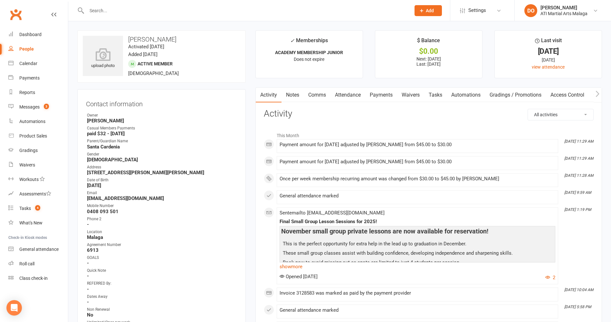
click at [381, 95] on link "Payments" at bounding box center [381, 95] width 32 height 15
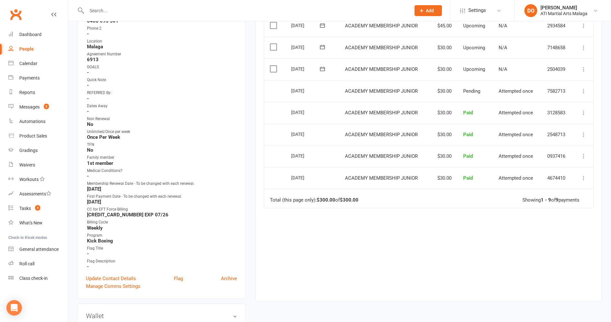
scroll to position [193, 0]
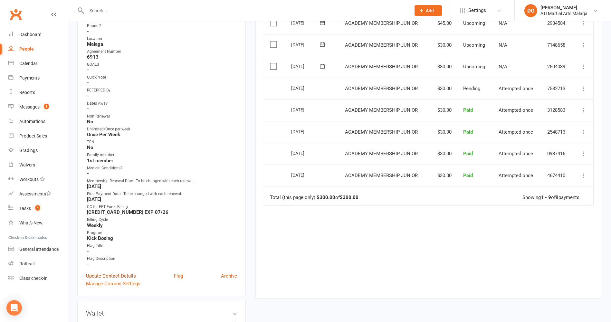
click at [106, 275] on link "Update Contact Details" at bounding box center [111, 276] width 50 height 8
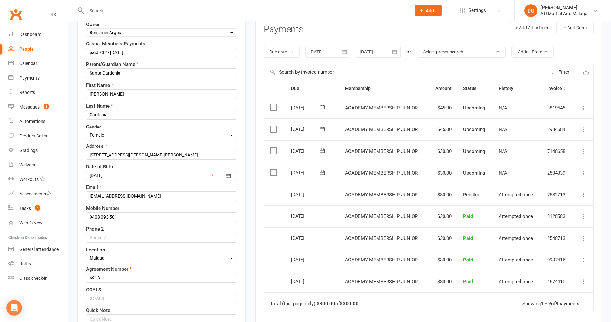
scroll to position [95, 0]
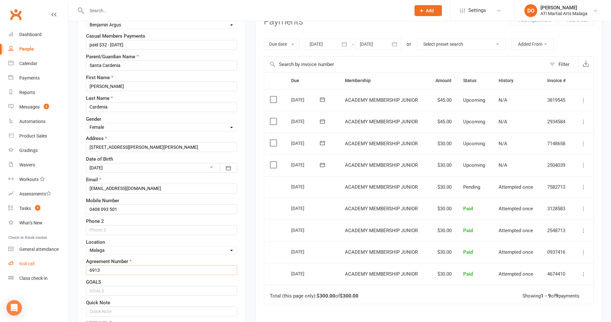
drag, startPoint x: 105, startPoint y: 268, endPoint x: 65, endPoint y: 262, distance: 40.3
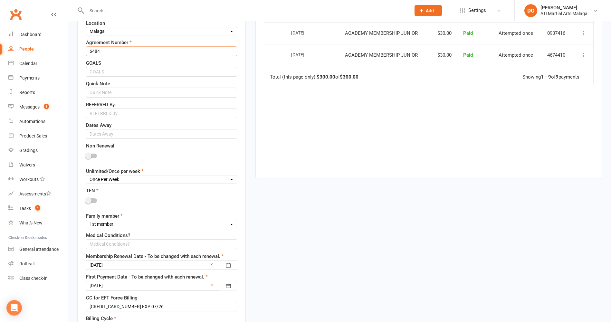
scroll to position [320, 0]
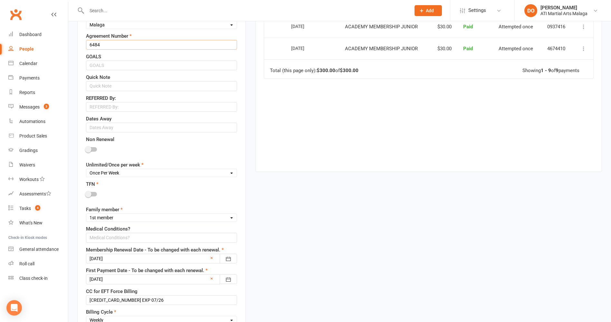
type input "6484"
click at [170, 258] on div at bounding box center [161, 259] width 151 height 10
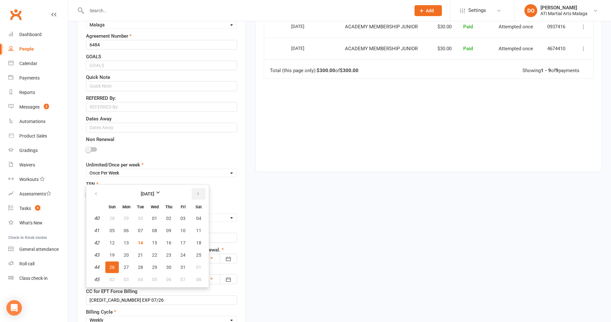
click at [199, 198] on button "button" at bounding box center [199, 194] width 14 height 12
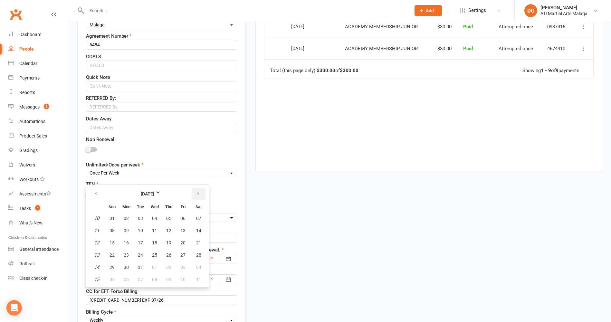
click at [199, 198] on button "button" at bounding box center [199, 194] width 14 height 12
click at [129, 268] on button "27" at bounding box center [126, 267] width 14 height 12
type input "[DATE]"
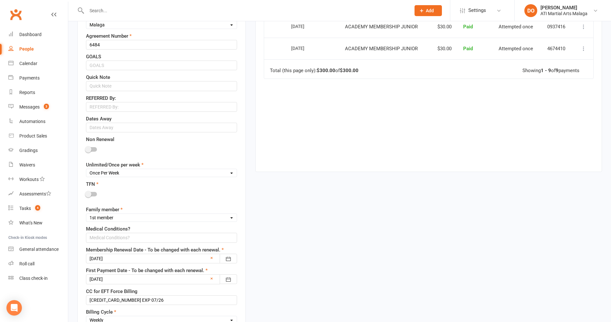
click at [157, 279] on div at bounding box center [161, 279] width 151 height 10
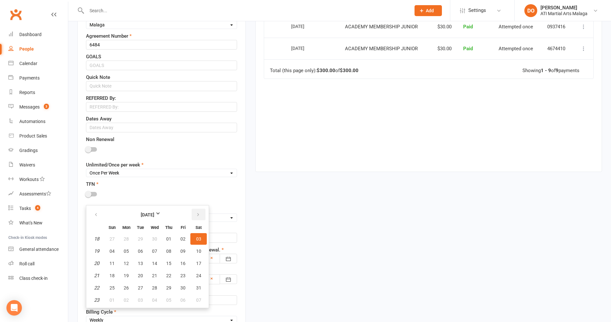
click at [199, 215] on icon "button" at bounding box center [198, 214] width 5 height 5
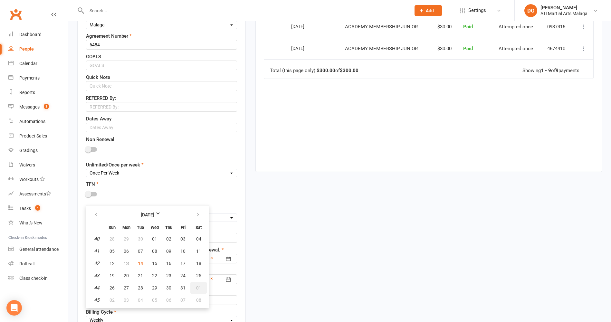
click at [202, 290] on button "01" at bounding box center [198, 288] width 16 height 12
type input "[DATE]"
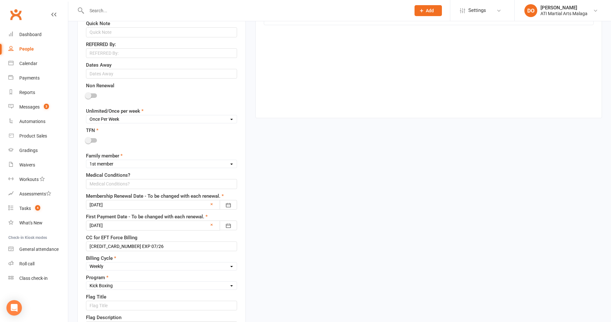
scroll to position [384, 0]
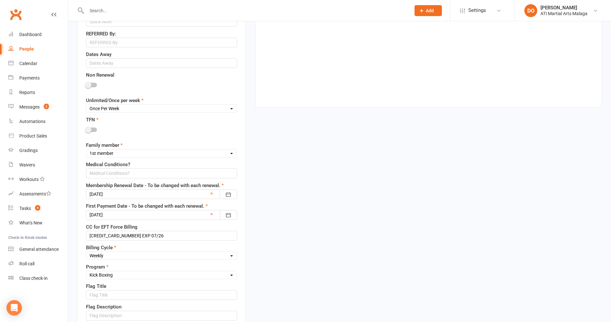
click at [186, 278] on select "Select Little Dragons Junior TKD Adult TKD Kick Boxing Women's Only Special Nee…" at bounding box center [161, 274] width 150 height 7
select select "Academy"
click at [86, 272] on select "Select Little Dragons Junior TKD Adult TKD Kick Boxing Women's Only Special Nee…" at bounding box center [161, 274] width 150 height 7
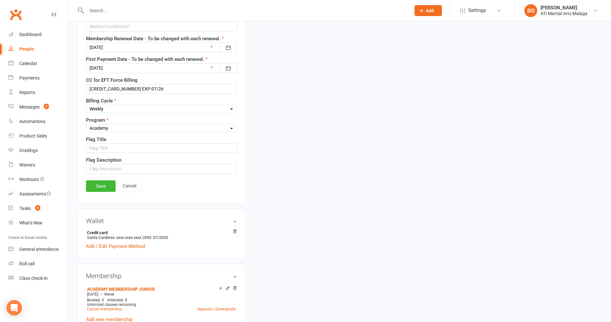
scroll to position [515, 0]
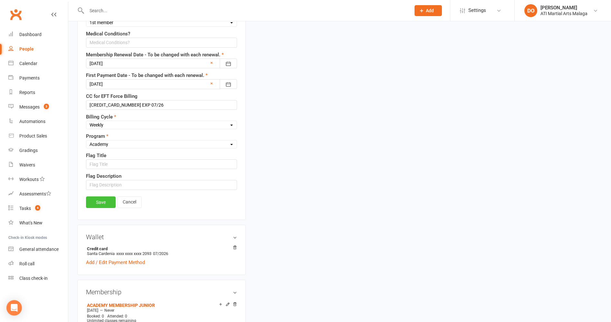
click at [101, 202] on link "Save" at bounding box center [101, 202] width 30 height 12
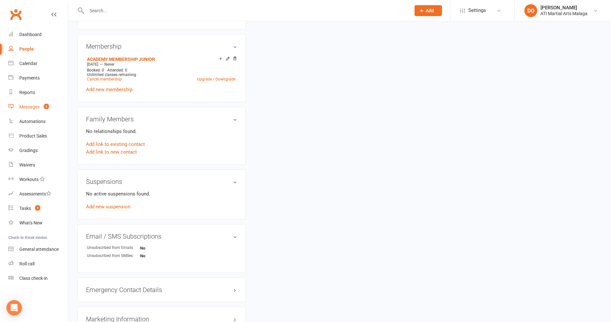
click at [37, 109] on div "Messages" at bounding box center [29, 106] width 20 height 5
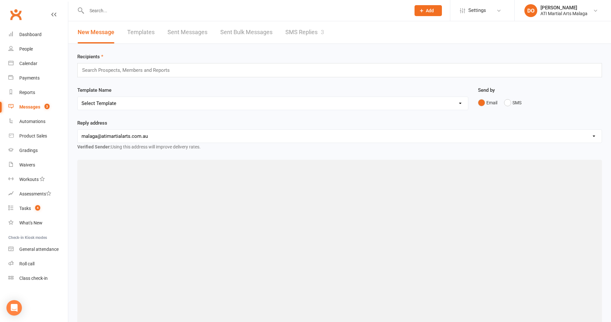
click at [301, 33] on link "SMS Replies 3" at bounding box center [304, 32] width 39 height 22
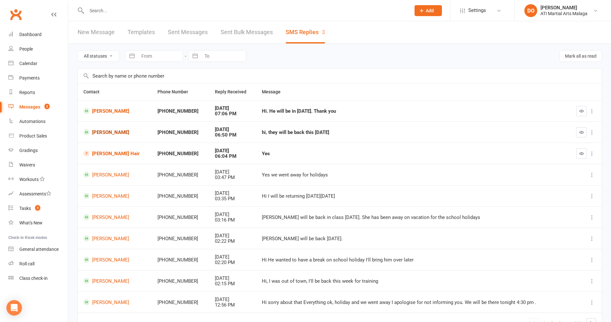
drag, startPoint x: 344, startPoint y: 135, endPoint x: 90, endPoint y: 133, distance: 253.8
click at [90, 133] on tr "[PERSON_NAME] +61405329890 [DATE] 06:50 PM hi, they will be back this [DATE]" at bounding box center [340, 131] width 524 height 21
drag, startPoint x: 90, startPoint y: 133, endPoint x: 103, endPoint y: 132, distance: 12.3
copy tr "[PERSON_NAME] +61405329890 [DATE] 06:50 PM hi, they will be back this [DATE]"
click at [118, 131] on link "[PERSON_NAME]" at bounding box center [114, 132] width 62 height 6
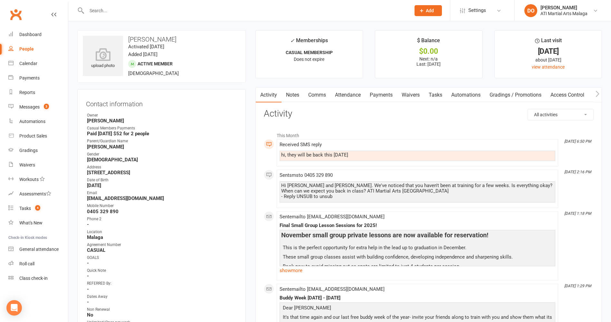
click at [294, 98] on link "Notes" at bounding box center [292, 95] width 22 height 15
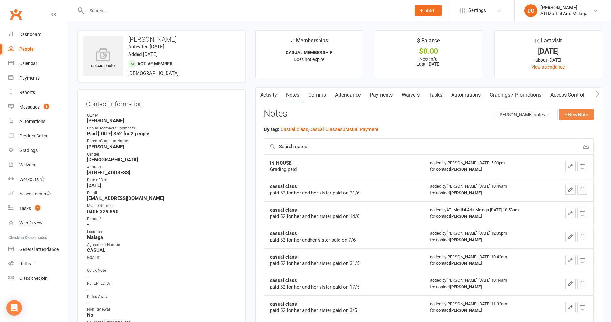
click at [571, 115] on button "+ New Note" at bounding box center [576, 115] width 34 height 12
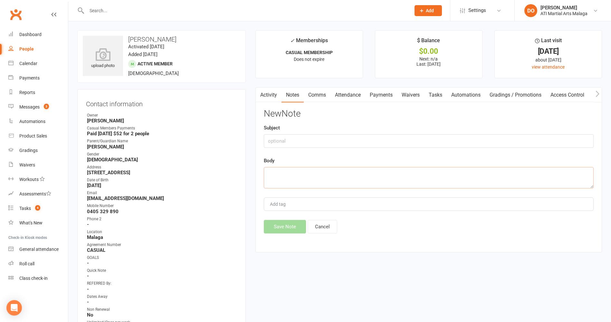
click at [343, 176] on textarea at bounding box center [429, 177] width 330 height 21
paste textarea "[PERSON_NAME] +61405329890 [DATE] 06:50 PM hi, they will be back this [DATE]"
type textarea "[PERSON_NAME] +61405329890 [DATE] 06:50 PM hi, they will be back this [DATE]"
click at [344, 143] on input "text" at bounding box center [429, 141] width 330 height 14
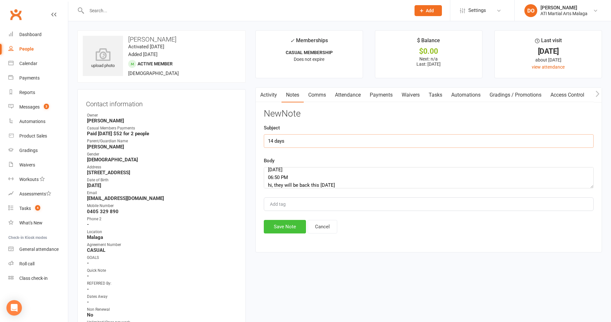
type input "14 days"
click at [299, 226] on button "Save Note" at bounding box center [285, 227] width 42 height 14
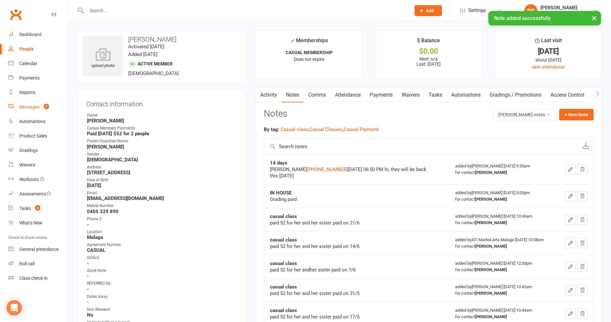
click at [40, 107] on link "Messages 3" at bounding box center [38, 107] width 60 height 14
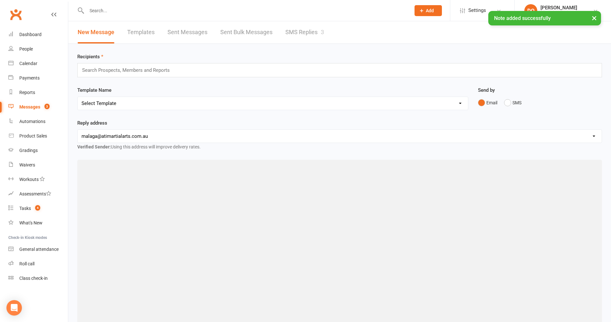
click at [300, 29] on link "SMS Replies 3" at bounding box center [304, 32] width 39 height 22
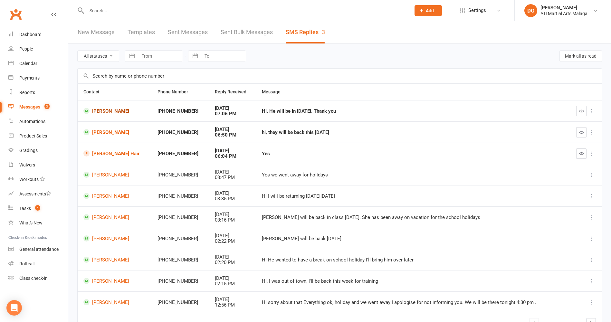
drag, startPoint x: 346, startPoint y: 111, endPoint x: 90, endPoint y: 113, distance: 256.3
click at [90, 113] on tr "[PERSON_NAME] +61449977135 [DATE] 07:06 PM Hi. He will be in [DATE]. Thank you" at bounding box center [340, 110] width 524 height 21
drag, startPoint x: 90, startPoint y: 113, endPoint x: 119, endPoint y: 110, distance: 28.5
copy tr "[PERSON_NAME] +61449977135 [DATE] 07:06 PM Hi. He will be in [DATE]. Thank you"
click at [113, 110] on link "[PERSON_NAME]" at bounding box center [114, 111] width 62 height 6
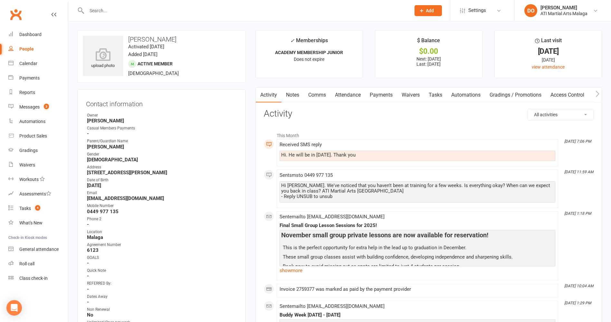
click at [324, 94] on link "Comms" at bounding box center [317, 95] width 27 height 15
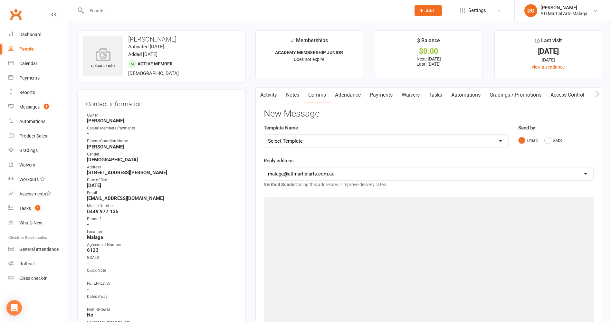
click at [273, 94] on link "Activity" at bounding box center [269, 95] width 26 height 15
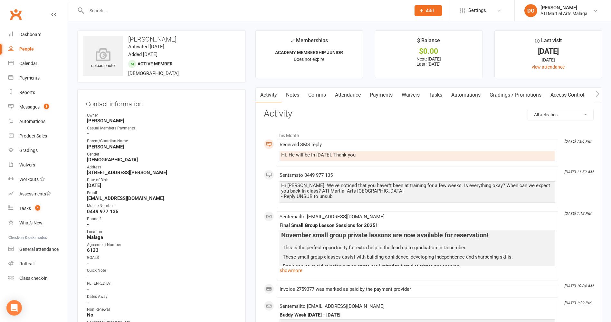
click at [321, 96] on link "Comms" at bounding box center [317, 95] width 27 height 15
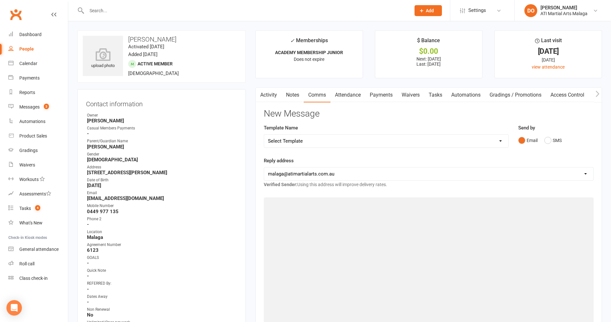
click at [299, 96] on link "Notes" at bounding box center [292, 95] width 22 height 15
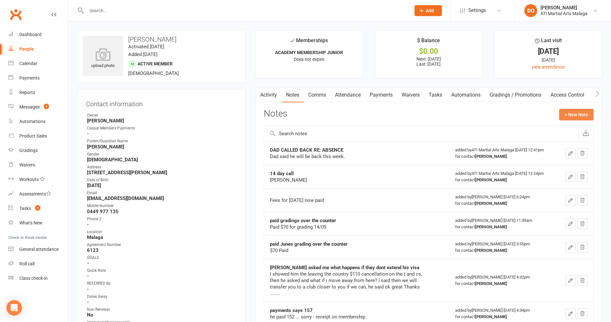
click at [571, 115] on button "+ New Note" at bounding box center [576, 115] width 34 height 12
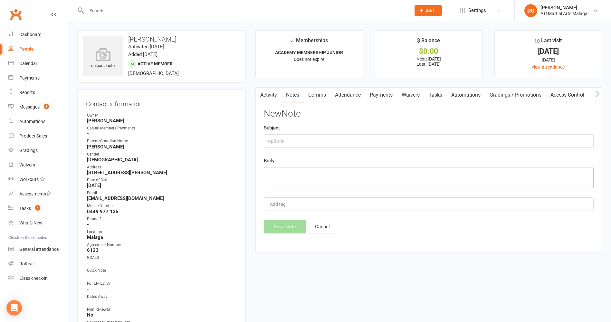
click at [321, 178] on textarea at bounding box center [429, 177] width 330 height 21
paste textarea "[PERSON_NAME] +61449977135 [DATE] 07:06 PM Hi. He will be in [DATE]. Thank you"
type textarea "[PERSON_NAME] +61449977135 [DATE] 07:06 PM Hi. He will be in [DATE]. Thank you"
click at [332, 143] on input "text" at bounding box center [429, 141] width 330 height 14
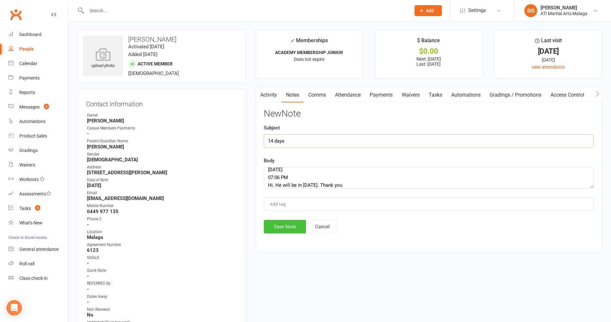
type input "14 days"
click at [286, 224] on button "Save Note" at bounding box center [285, 227] width 42 height 14
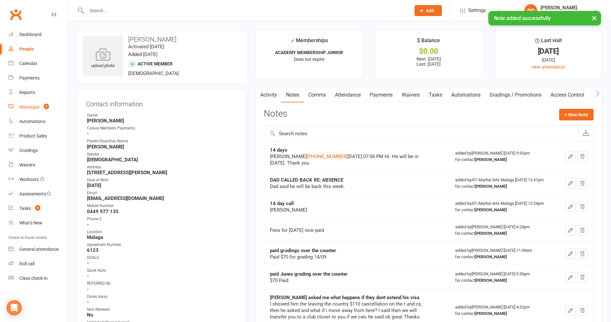
click at [33, 108] on div "Messages" at bounding box center [29, 106] width 20 height 5
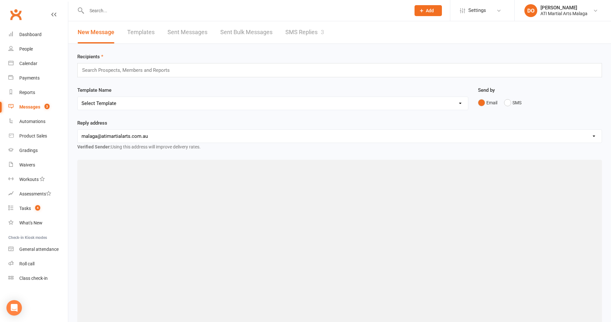
click at [310, 31] on link "SMS Replies 3" at bounding box center [304, 32] width 39 height 22
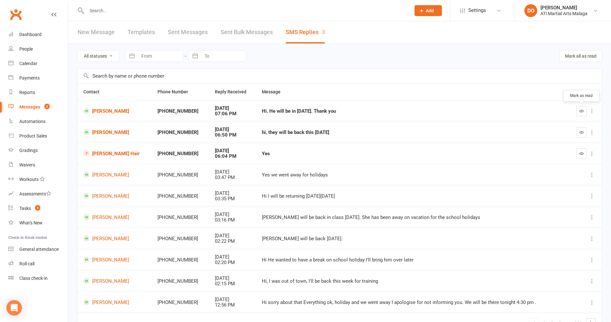
click at [581, 112] on icon "button" at bounding box center [581, 111] width 5 height 5
click at [584, 134] on button "button" at bounding box center [581, 132] width 10 height 10
click at [115, 154] on link "[PERSON_NAME] Hair" at bounding box center [114, 153] width 62 height 6
click at [118, 153] on link "[PERSON_NAME] Hair" at bounding box center [114, 153] width 62 height 6
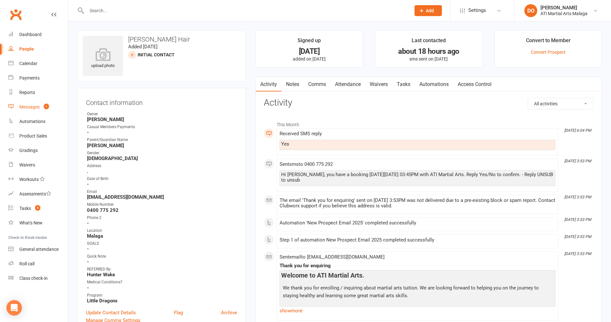
click at [29, 104] on link "Messages 1" at bounding box center [38, 107] width 60 height 14
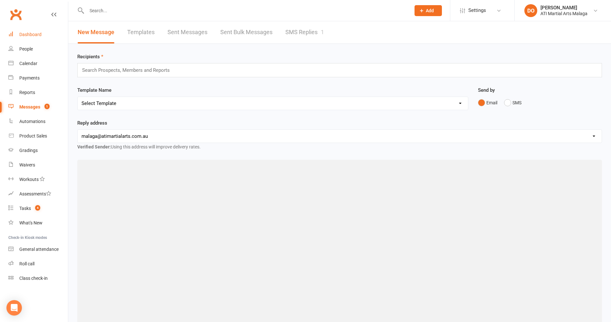
click at [34, 35] on div "Dashboard" at bounding box center [30, 34] width 22 height 5
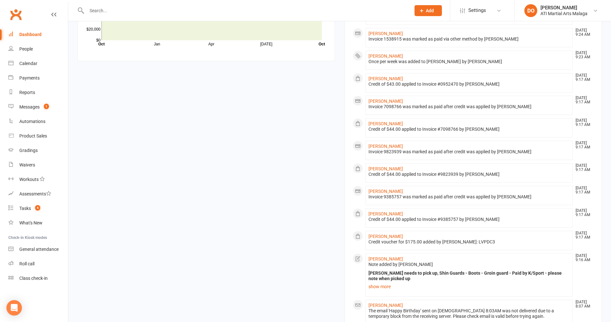
scroll to position [630, 0]
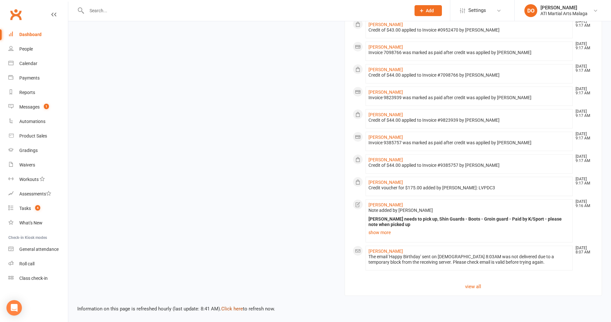
click at [236, 306] on link "Click here" at bounding box center [232, 309] width 22 height 6
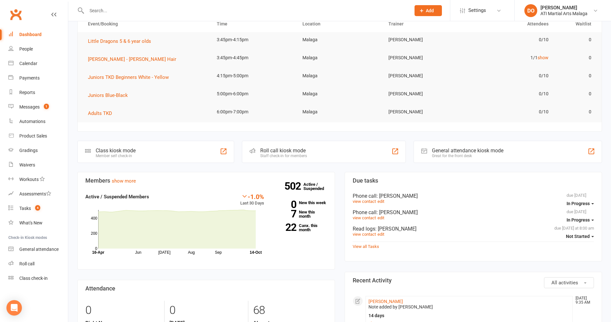
scroll to position [82, 0]
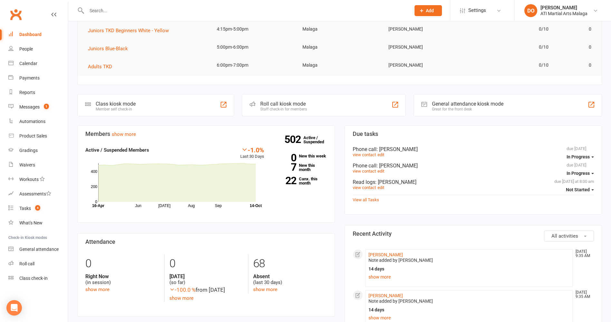
click at [292, 13] on input "text" at bounding box center [245, 10] width 321 height 9
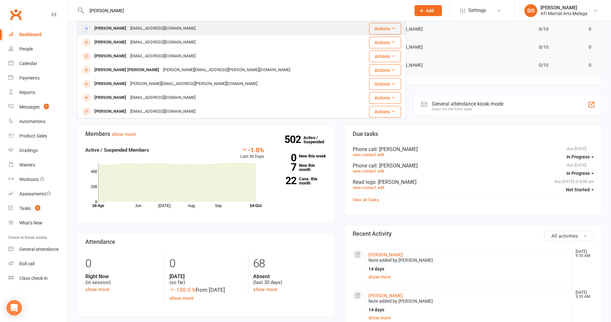
type input "[PERSON_NAME]"
click at [177, 32] on div "[EMAIL_ADDRESS][DOMAIN_NAME]" at bounding box center [162, 28] width 69 height 9
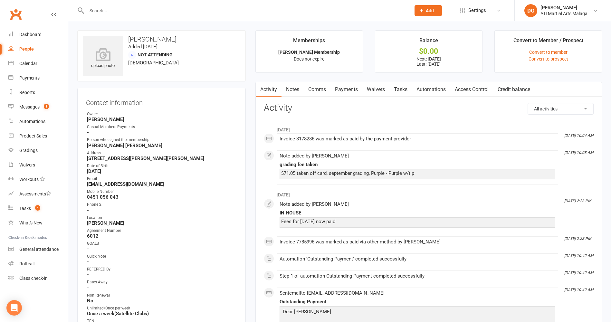
click at [296, 88] on link "Notes" at bounding box center [292, 89] width 22 height 15
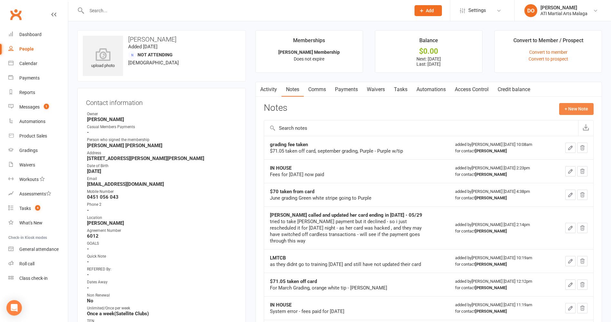
click at [562, 109] on button "+ New Note" at bounding box center [576, 109] width 34 height 12
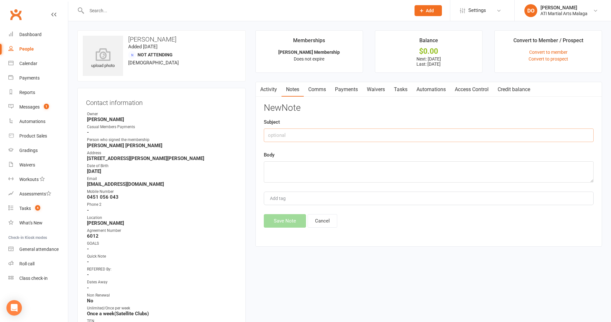
click at [358, 140] on input "text" at bounding box center [429, 135] width 330 height 14
type input "$50 [PERSON_NAME] taken from card"
click at [317, 165] on textarea at bounding box center [429, 171] width 330 height 21
type textarea "on renewal 6507"
click at [281, 220] on button "Save Note" at bounding box center [285, 221] width 42 height 14
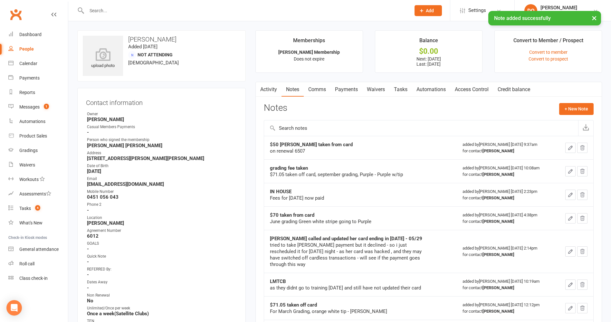
click at [348, 90] on link "Payments" at bounding box center [346, 89] width 32 height 15
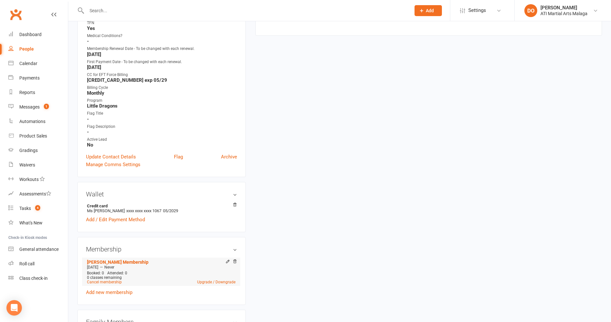
scroll to position [322, 0]
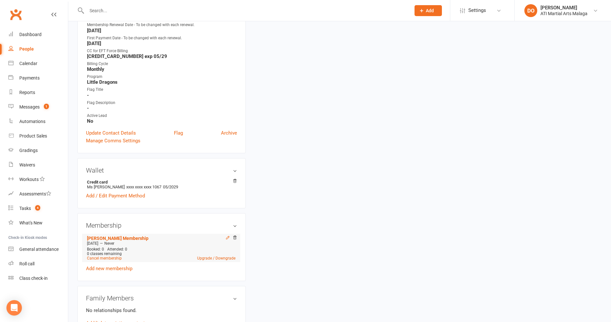
click at [226, 237] on icon at bounding box center [227, 237] width 5 height 5
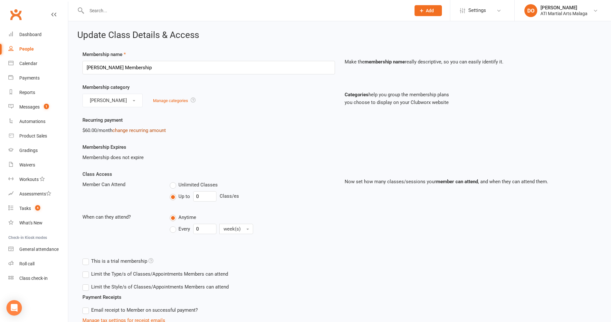
click at [143, 131] on link "change recurring amount" at bounding box center [138, 131] width 53 height 6
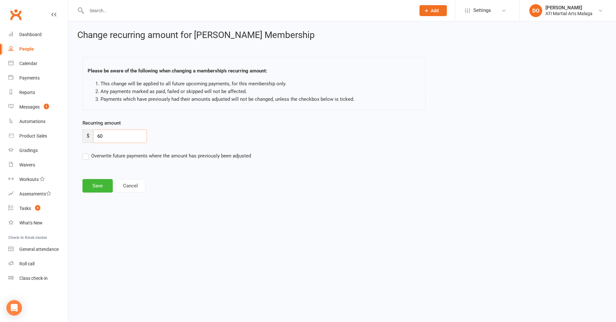
drag, startPoint x: 115, startPoint y: 137, endPoint x: 75, endPoint y: 137, distance: 39.6
click at [75, 137] on div "Change recurring amount for [PERSON_NAME] Membership Please be aware of the fol…" at bounding box center [341, 112] width 547 height 182
type input "65.00"
click at [91, 185] on button "Save" at bounding box center [97, 186] width 30 height 14
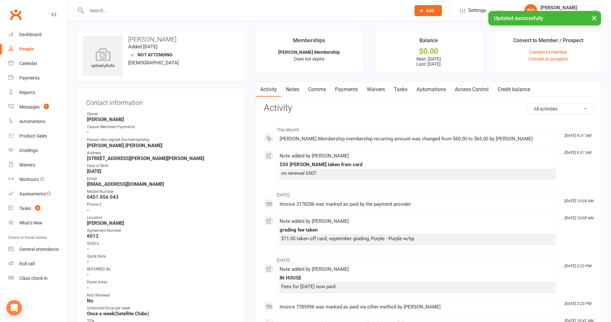
click at [350, 89] on link "Payments" at bounding box center [346, 89] width 32 height 15
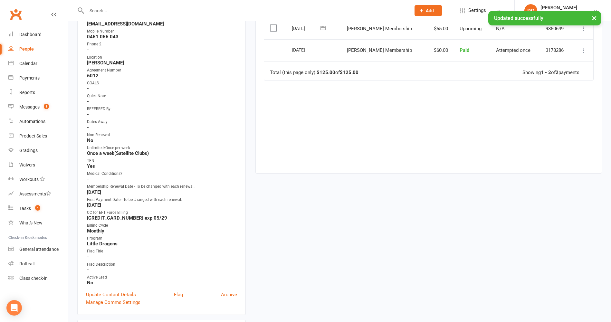
scroll to position [161, 0]
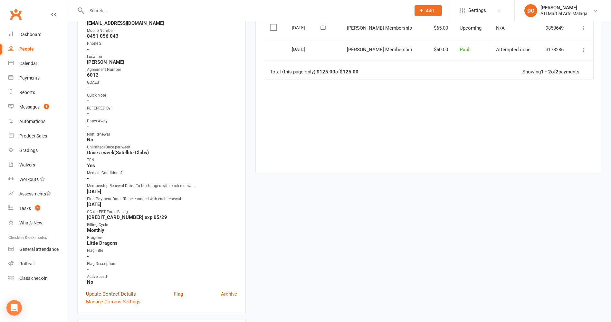
click at [108, 294] on link "Update Contact Details" at bounding box center [111, 294] width 50 height 8
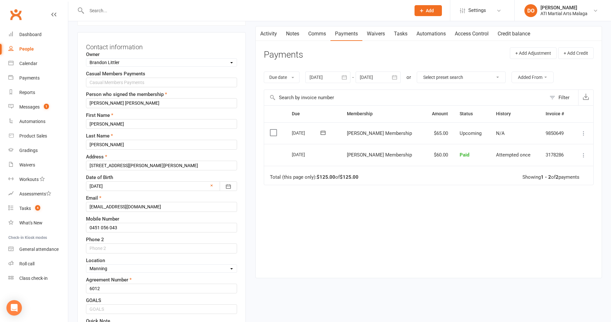
scroll to position [30, 0]
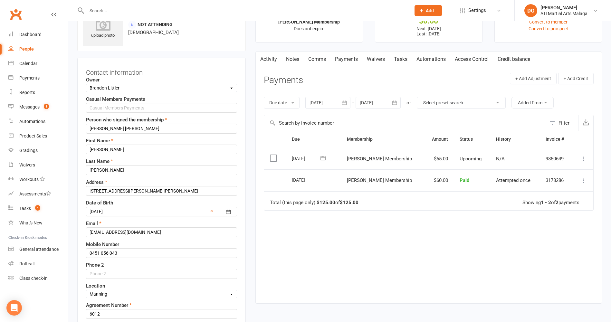
click at [134, 87] on select "Select Owner [PERSON_NAME] [PERSON_NAME] ATI Martial Arts Malaga [PERSON_NAME] …" at bounding box center [161, 87] width 150 height 7
select select "11"
click at [86, 85] on select "Select Owner [PERSON_NAME] [PERSON_NAME] ATI Martial Arts Malaga [PERSON_NAME] …" at bounding box center [161, 87] width 150 height 7
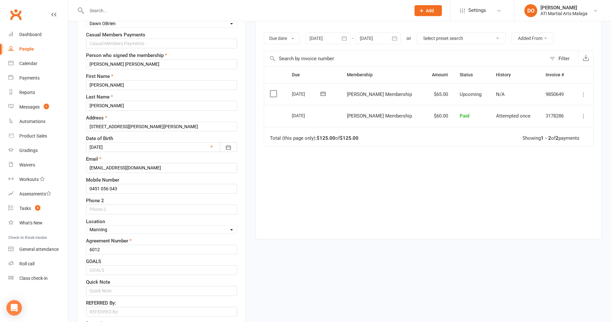
scroll to position [127, 0]
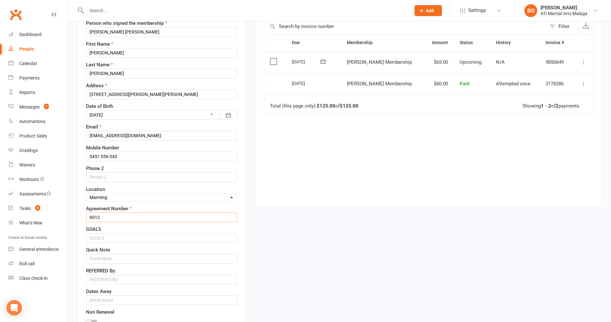
click at [82, 219] on div "Contact information Owner Select Owner [PERSON_NAME] [PERSON_NAME] ATI Martial …" at bounding box center [161, 274] width 168 height 627
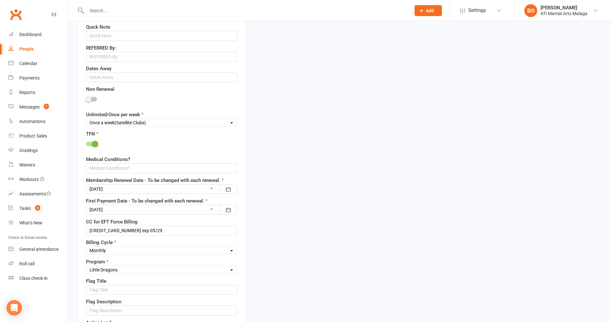
scroll to position [352, 0]
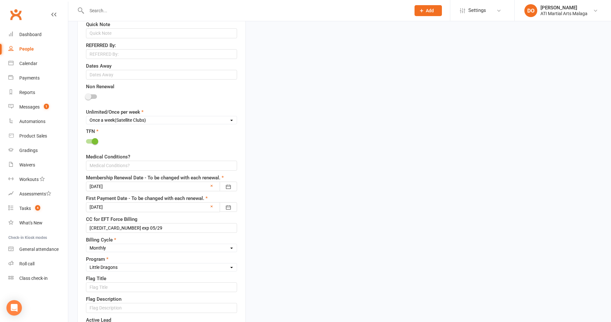
type input "6507"
click at [157, 120] on select "Unlimited Once Per Week Limited - 3 days a week Academy Twice a week(Satellite …" at bounding box center [161, 120] width 150 height 7
click at [86, 117] on select "Unlimited Once Per Week Limited - 3 days a week Academy Twice a week(Satellite …" at bounding box center [161, 120] width 150 height 7
click at [157, 120] on select "Unlimited Once Per Week Limited - 3 days a week Academy Twice a week(Satellite …" at bounding box center [161, 120] width 150 height 7
select select "Twice a week(Satellite Clubs)"
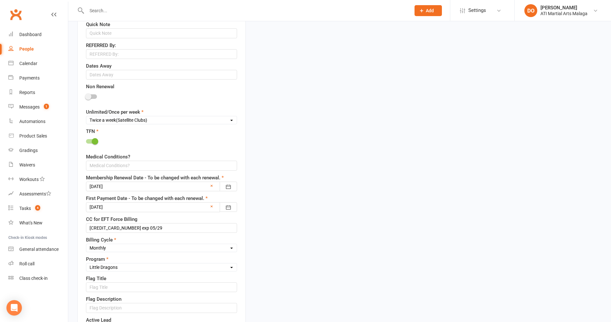
click at [86, 117] on select "Unlimited Once Per Week Limited - 3 days a week Academy Twice a week(Satellite …" at bounding box center [161, 120] width 150 height 7
click at [141, 185] on div at bounding box center [161, 187] width 151 height 10
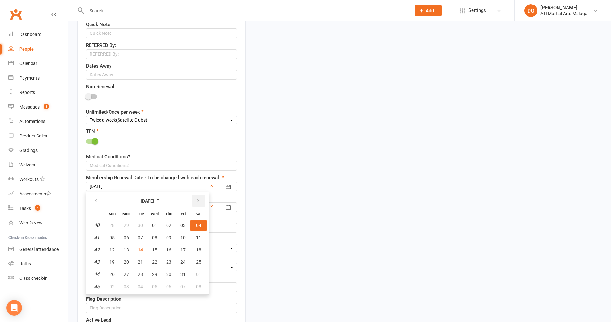
click at [202, 202] on button "button" at bounding box center [199, 201] width 14 height 12
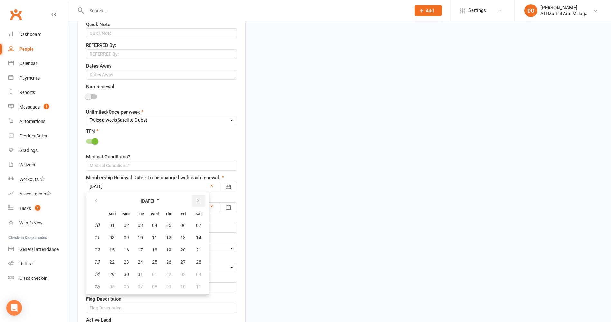
click at [202, 202] on button "button" at bounding box center [199, 201] width 14 height 12
click at [109, 240] on span "05" at bounding box center [111, 237] width 5 height 5
type input "[DATE]"
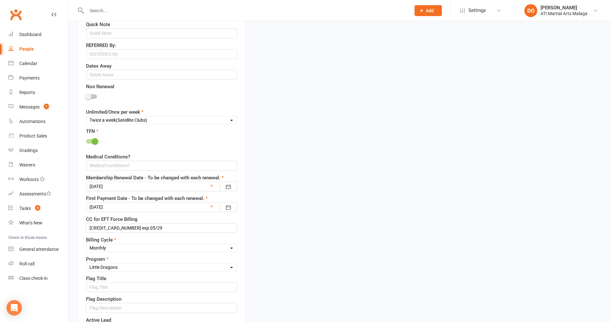
click at [167, 213] on div "Owner Select Owner [PERSON_NAME] [PERSON_NAME] ATI Martial Arts Malaga [PERSON_…" at bounding box center [161, 43] width 151 height 578
click at [168, 207] on div at bounding box center [161, 207] width 151 height 10
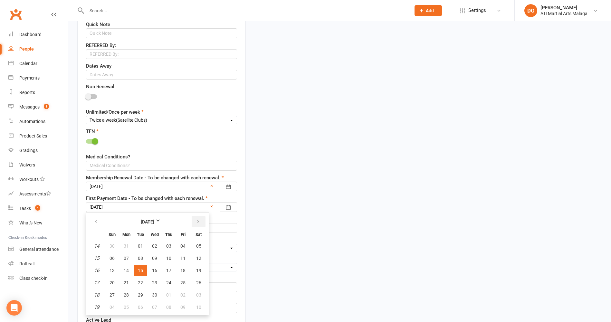
click at [196, 221] on icon "button" at bounding box center [198, 221] width 5 height 5
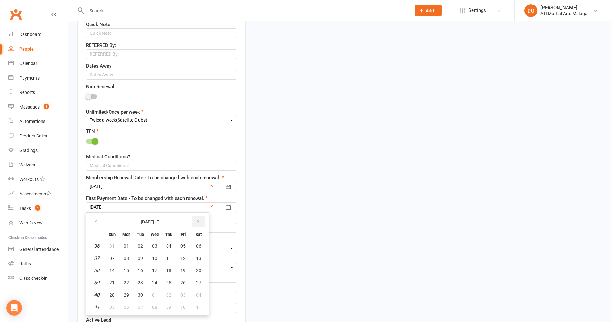
click at [196, 221] on icon "button" at bounding box center [198, 221] width 5 height 5
click at [153, 271] on span "15" at bounding box center [154, 270] width 5 height 5
type input "[DATE]"
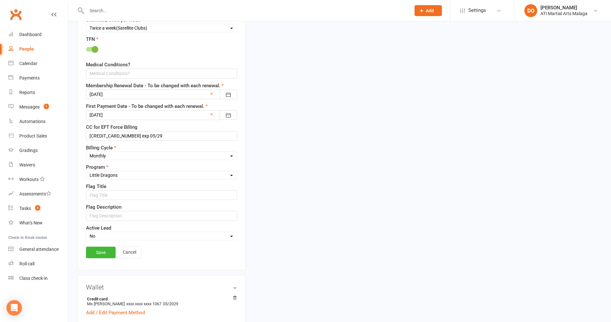
scroll to position [481, 0]
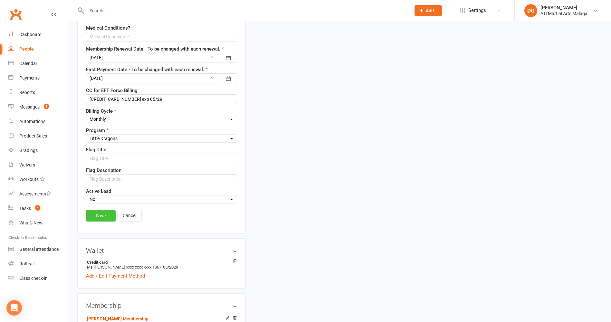
click at [103, 215] on link "Save" at bounding box center [101, 216] width 30 height 12
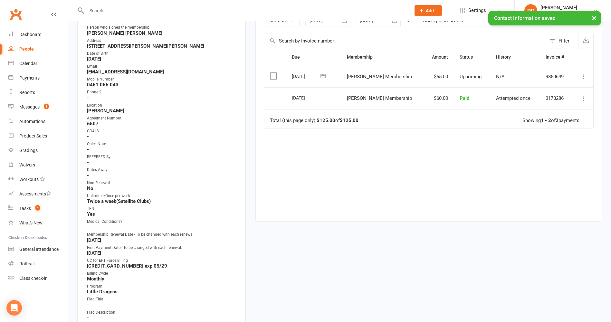
scroll to position [30, 0]
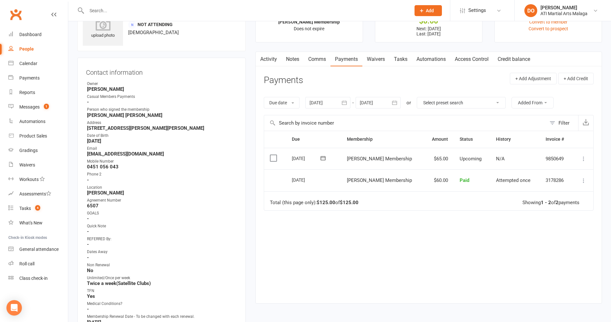
click at [295, 12] on input "text" at bounding box center [245, 10] width 321 height 9
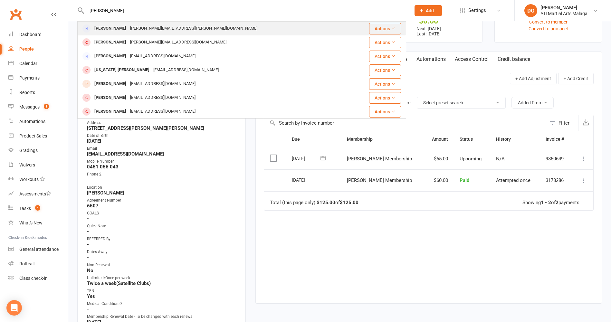
type input "[PERSON_NAME]"
click at [208, 30] on div "[PERSON_NAME] [PERSON_NAME][EMAIL_ADDRESS][PERSON_NAME][DOMAIN_NAME]" at bounding box center [214, 28] width 273 height 13
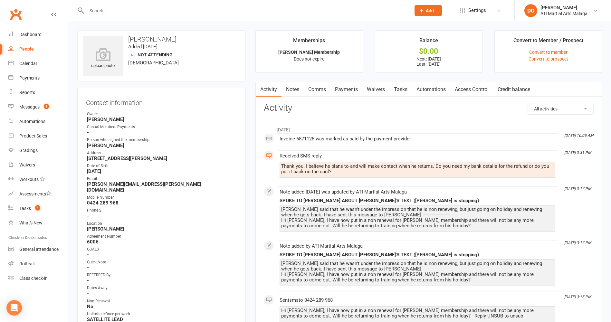
click at [352, 89] on link "Payments" at bounding box center [346, 89] width 32 height 15
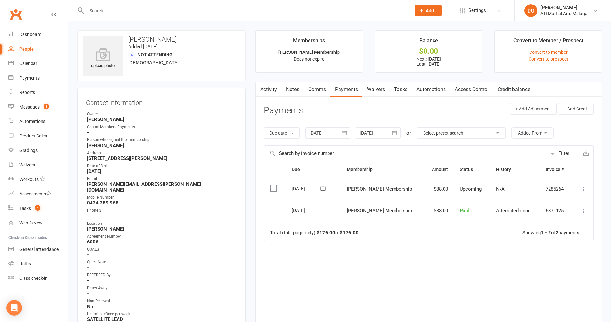
click at [289, 90] on link "Notes" at bounding box center [292, 89] width 22 height 15
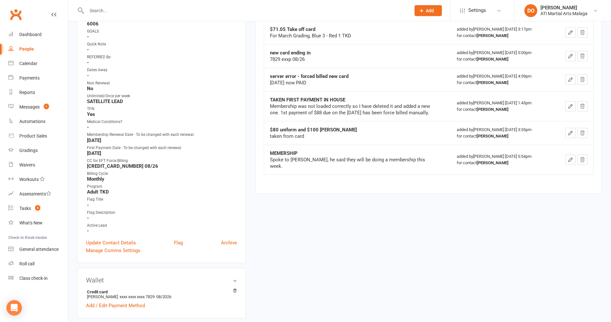
scroll to position [290, 0]
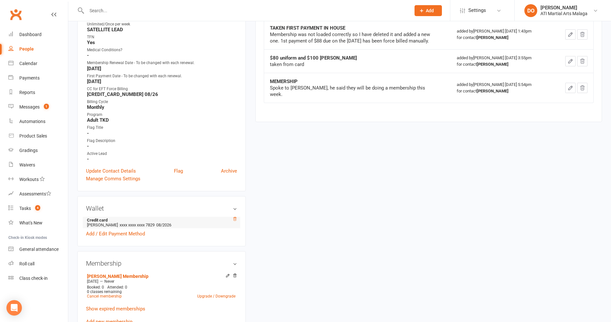
click at [234, 217] on icon at bounding box center [235, 219] width 5 height 5
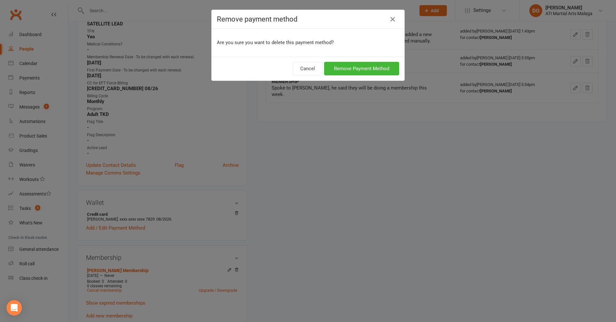
click at [347, 76] on div "Cancel Remove Payment Method" at bounding box center [308, 69] width 193 height 24
click at [349, 68] on button "Remove Payment Method" at bounding box center [361, 69] width 75 height 14
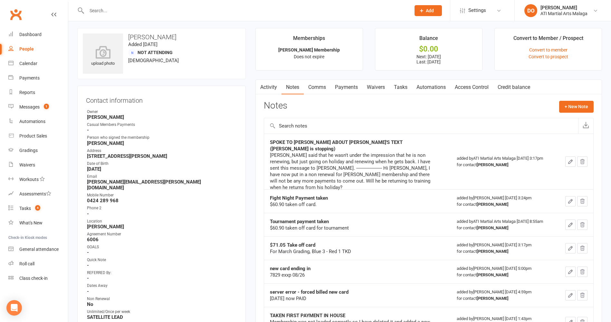
scroll to position [0, 0]
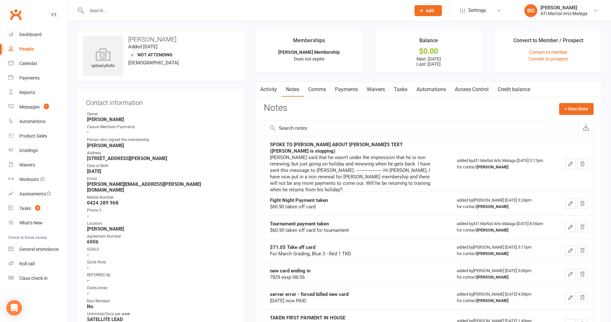
click at [348, 89] on link "Payments" at bounding box center [346, 89] width 32 height 15
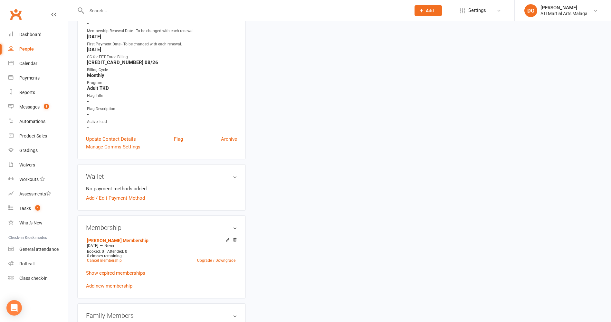
scroll to position [322, 0]
click at [107, 258] on link "Cancel membership" at bounding box center [104, 260] width 35 height 5
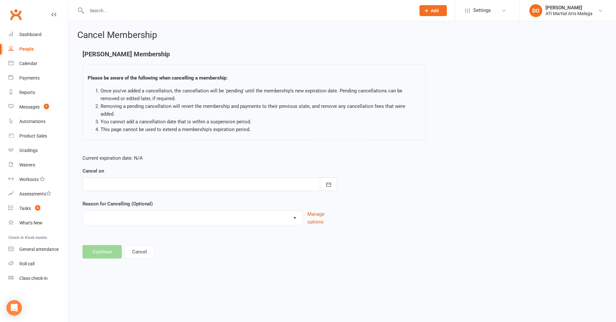
click at [273, 177] on div at bounding box center [209, 184] width 255 height 14
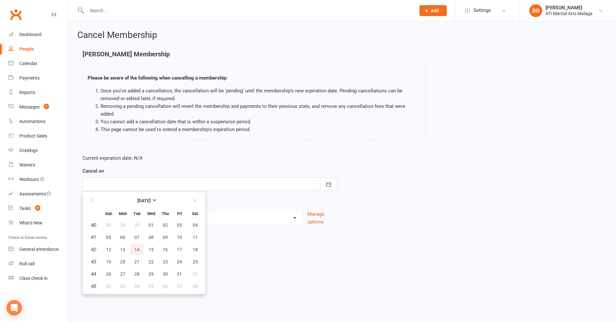
click at [138, 247] on span "14" at bounding box center [136, 249] width 5 height 5
type input "[DATE]"
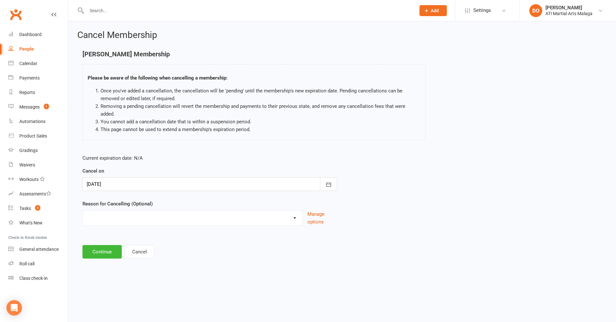
click at [190, 211] on select "Cancellation NOT APPROVED Holiday Injury Lost interest Renewing to new price Up…" at bounding box center [193, 217] width 220 height 13
select select "6"
click at [83, 211] on select "Cancellation NOT APPROVED Holiday Injury Lost interest Renewing to new price Up…" at bounding box center [193, 217] width 220 height 13
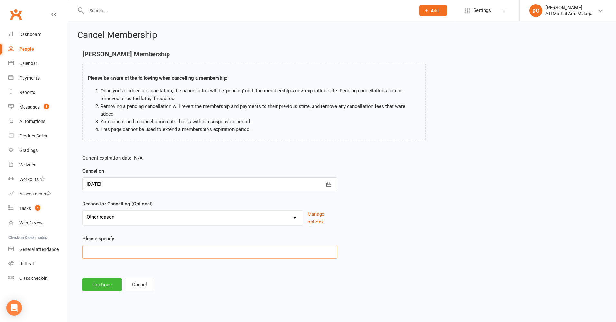
click at [128, 245] on input at bounding box center [209, 252] width 255 height 14
type input "travel"
click at [106, 279] on button "Continue" at bounding box center [101, 285] width 39 height 14
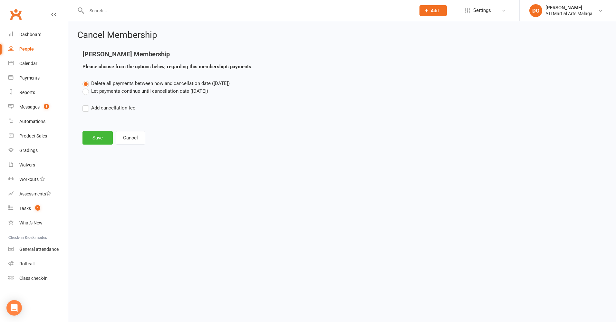
click at [85, 93] on label "Let payments continue until cancellation date ([DATE])" at bounding box center [145, 91] width 126 height 8
click at [85, 87] on input "Let payments continue until cancellation date ([DATE])" at bounding box center [84, 87] width 4 height 0
click at [93, 136] on button "Save" at bounding box center [97, 138] width 30 height 14
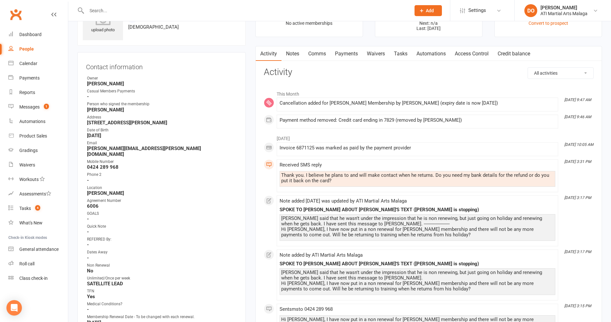
scroll to position [32, 0]
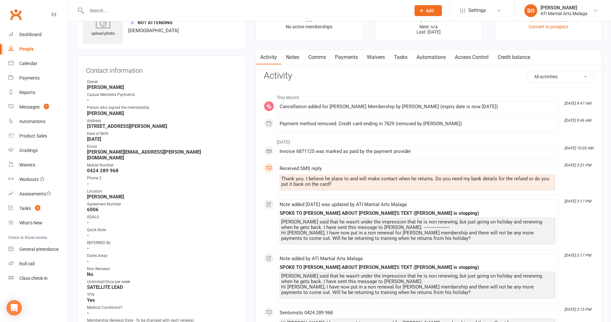
click at [293, 58] on link "Notes" at bounding box center [292, 57] width 22 height 15
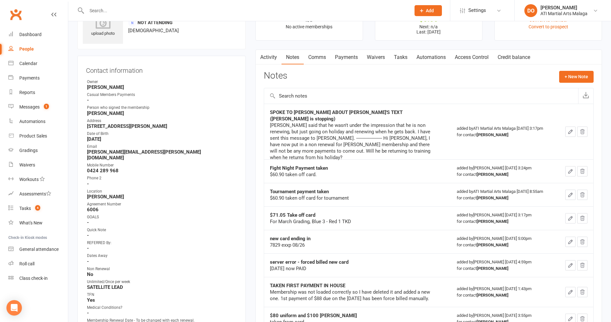
click at [322, 63] on link "Comms" at bounding box center [317, 57] width 27 height 15
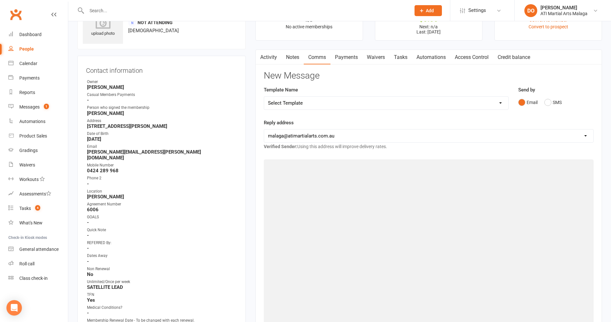
click at [288, 60] on link "Notes" at bounding box center [292, 57] width 22 height 15
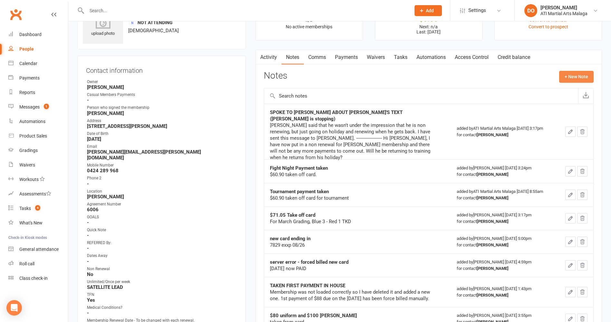
click at [573, 78] on button "+ New Note" at bounding box center [576, 77] width 34 height 12
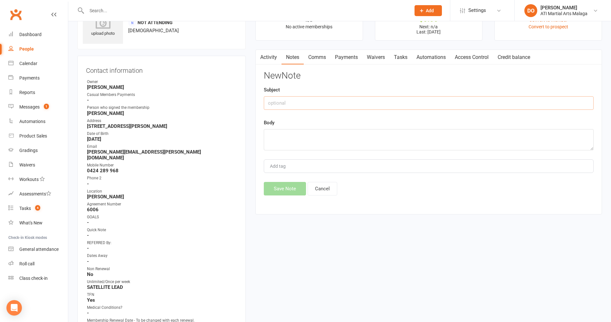
click at [379, 104] on input "text" at bounding box center [429, 103] width 330 height 14
type input "arrrg - the NR wasnt never done"
click at [361, 146] on textarea at bounding box center [429, 139] width 330 height 21
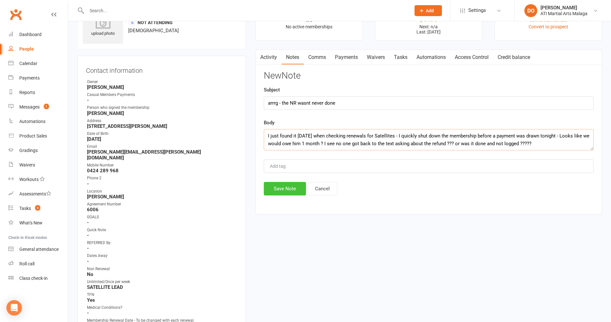
type textarea "I just found it [DATE] when checking renewals for Satellites - I quickly shut d…"
click at [278, 187] on button "Save Note" at bounding box center [285, 189] width 42 height 14
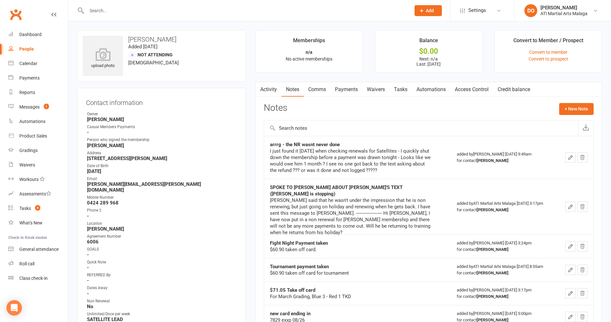
drag, startPoint x: 330, startPoint y: 14, endPoint x: 329, endPoint y: 20, distance: 6.6
click at [330, 14] on input "text" at bounding box center [245, 10] width 321 height 9
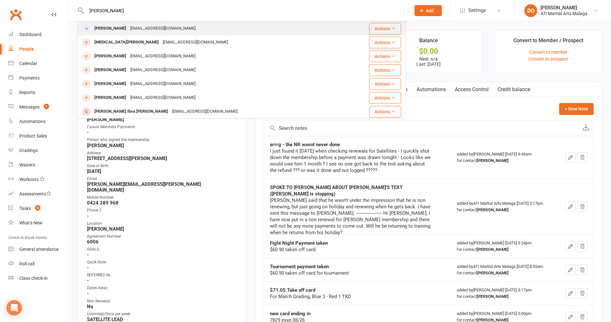
type input "[PERSON_NAME]"
click at [161, 31] on div "[EMAIL_ADDRESS][DOMAIN_NAME]" at bounding box center [162, 28] width 69 height 9
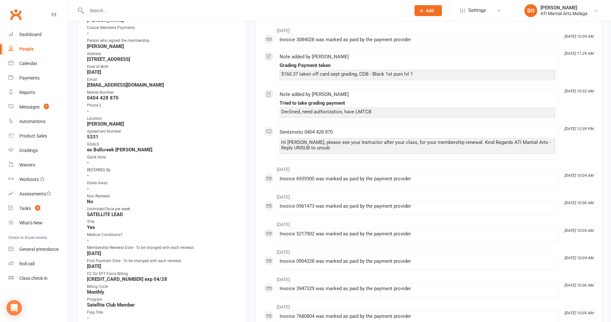
scroll to position [97, 0]
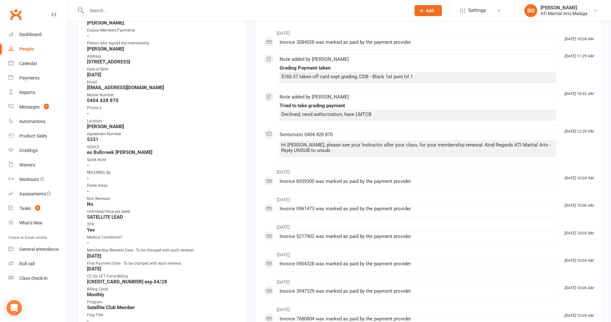
click at [207, 9] on input "text" at bounding box center [245, 10] width 321 height 9
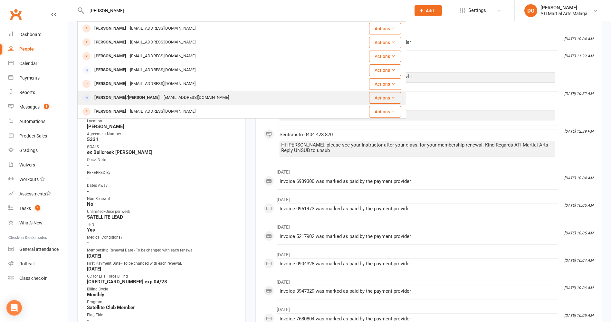
type input "[PERSON_NAME]"
click at [126, 97] on div "[PERSON_NAME]/[PERSON_NAME]" at bounding box center [126, 97] width 69 height 9
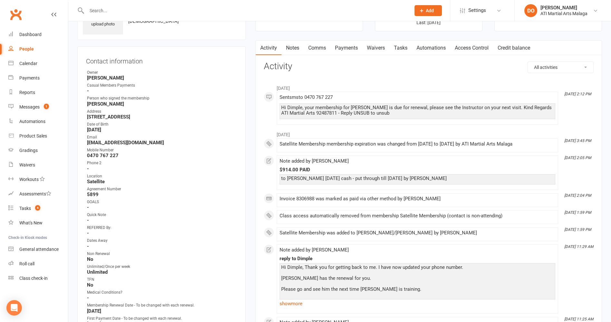
scroll to position [32, 0]
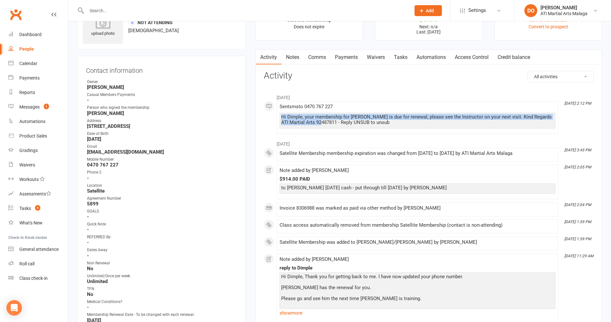
drag, startPoint x: 329, startPoint y: 121, endPoint x: 278, endPoint y: 116, distance: 51.2
click at [278, 116] on li "[DATE] 2:12 PM Sent sms to [PHONE_NUMBER] Hi Dimple, your membership for [PERSO…" at bounding box center [417, 117] width 281 height 33
drag, startPoint x: 278, startPoint y: 116, endPoint x: 303, endPoint y: 120, distance: 25.7
copy div "Hi Dimple, your membership for [PERSON_NAME] is due for renewal, please see the…"
click at [293, 58] on link "Notes" at bounding box center [292, 57] width 22 height 15
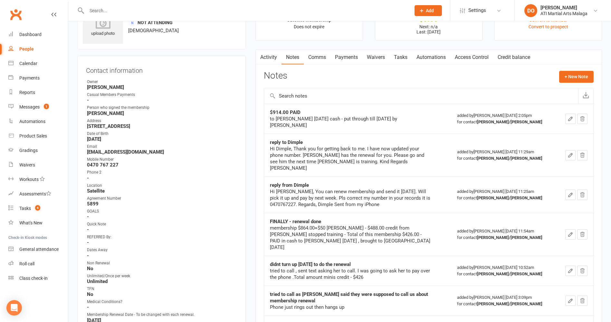
click at [316, 54] on link "Comms" at bounding box center [317, 57] width 27 height 15
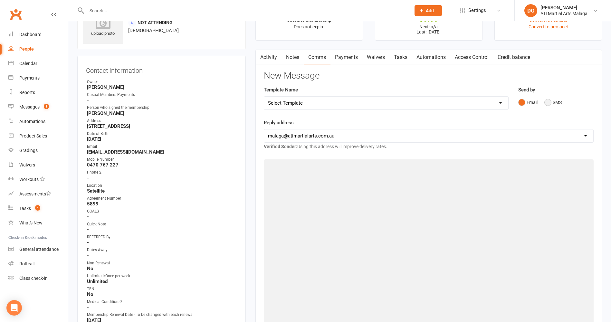
click at [547, 104] on button "SMS" at bounding box center [552, 102] width 17 height 12
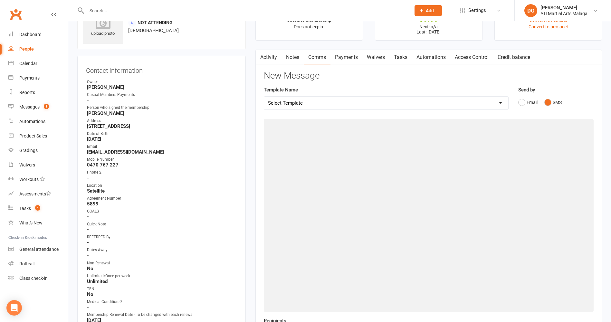
click at [292, 57] on link "Notes" at bounding box center [292, 57] width 22 height 15
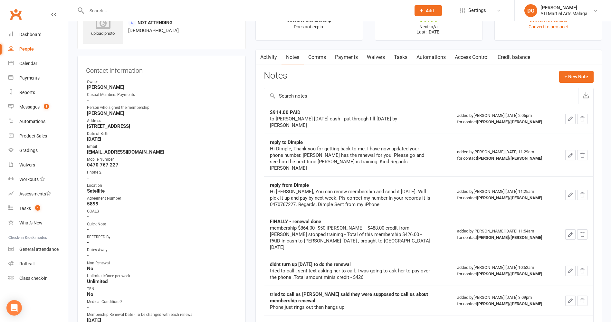
click at [270, 57] on link "Activity" at bounding box center [269, 57] width 26 height 15
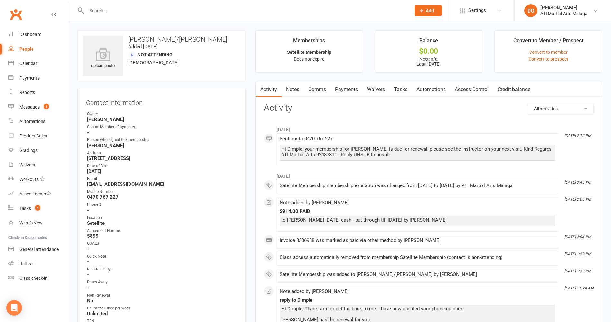
click at [281, 91] on link "Activity" at bounding box center [269, 89] width 26 height 15
drag, startPoint x: 292, startPoint y: 90, endPoint x: 296, endPoint y: 90, distance: 3.9
click at [292, 90] on link "Notes" at bounding box center [292, 89] width 22 height 15
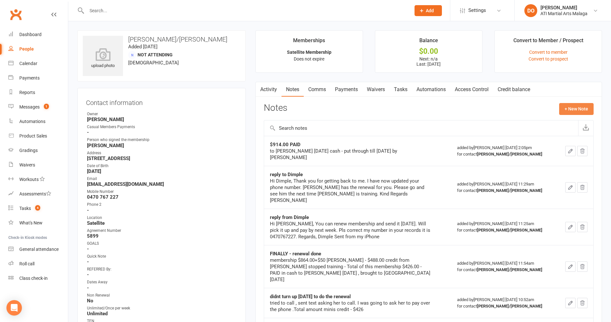
click at [569, 112] on button "+ New Note" at bounding box center [576, 109] width 34 height 12
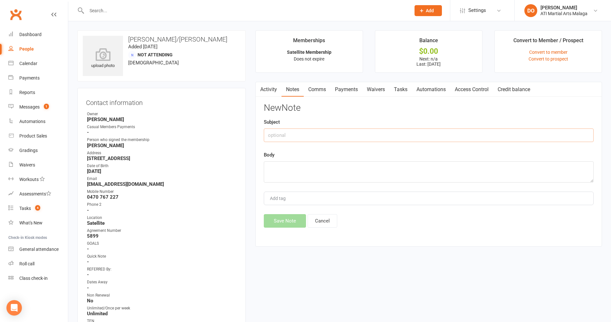
click at [352, 136] on input "text" at bounding box center [429, 135] width 330 height 14
type input "LMTCB"
click at [394, 168] on textarea at bounding box center [429, 171] width 330 height 21
type textarea "upfront payment on renewal was due [DATE] - please call us"
click at [291, 216] on button "Save Note" at bounding box center [285, 221] width 42 height 14
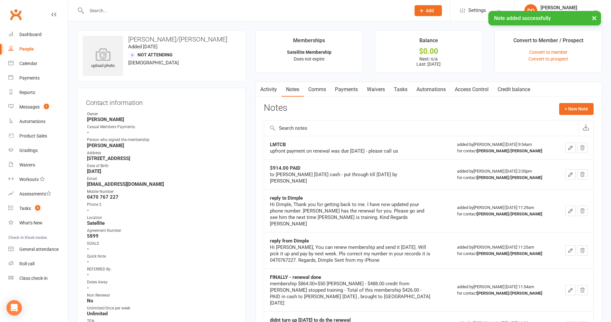
click at [328, 87] on link "Comms" at bounding box center [317, 89] width 27 height 15
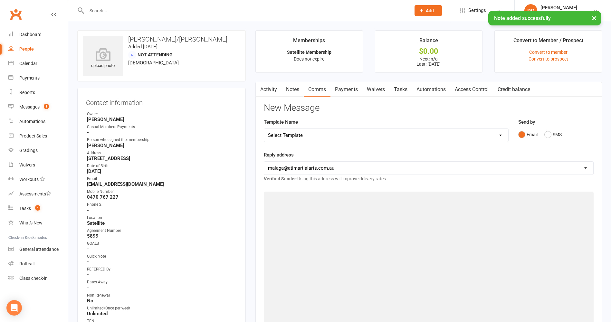
click at [296, 89] on link "Notes" at bounding box center [292, 89] width 22 height 15
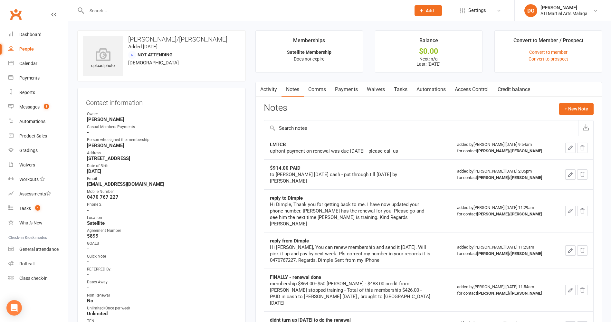
click at [275, 89] on link "Activity" at bounding box center [269, 89] width 26 height 15
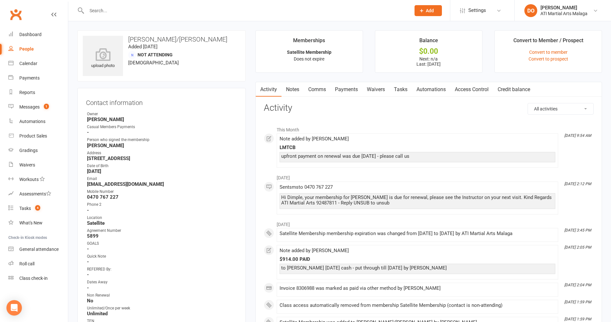
click at [317, 91] on link "Comms" at bounding box center [317, 89] width 27 height 15
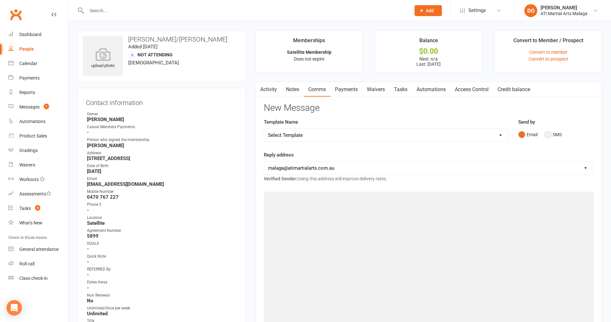
click at [547, 135] on button "SMS" at bounding box center [552, 134] width 17 height 12
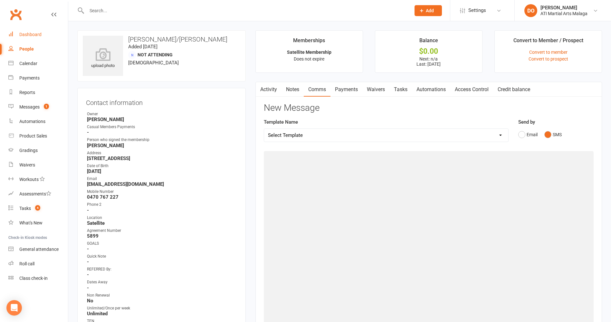
click at [43, 35] on link "Dashboard" at bounding box center [38, 34] width 60 height 14
